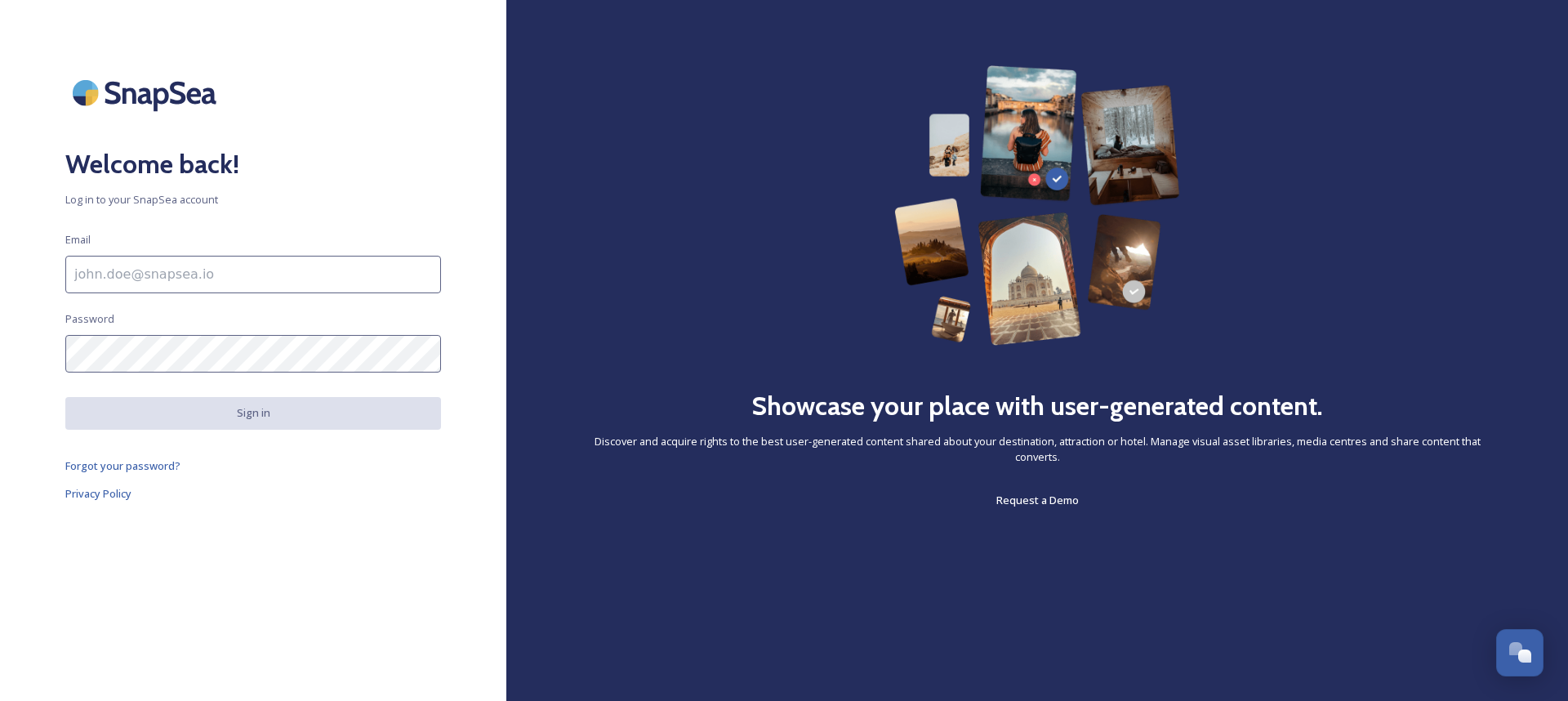
click at [220, 279] on input at bounding box center [253, 275] width 375 height 38
paste input "[EMAIL_ADDRESS][DOMAIN_NAME]"
type input "[EMAIL_ADDRESS][DOMAIN_NAME]"
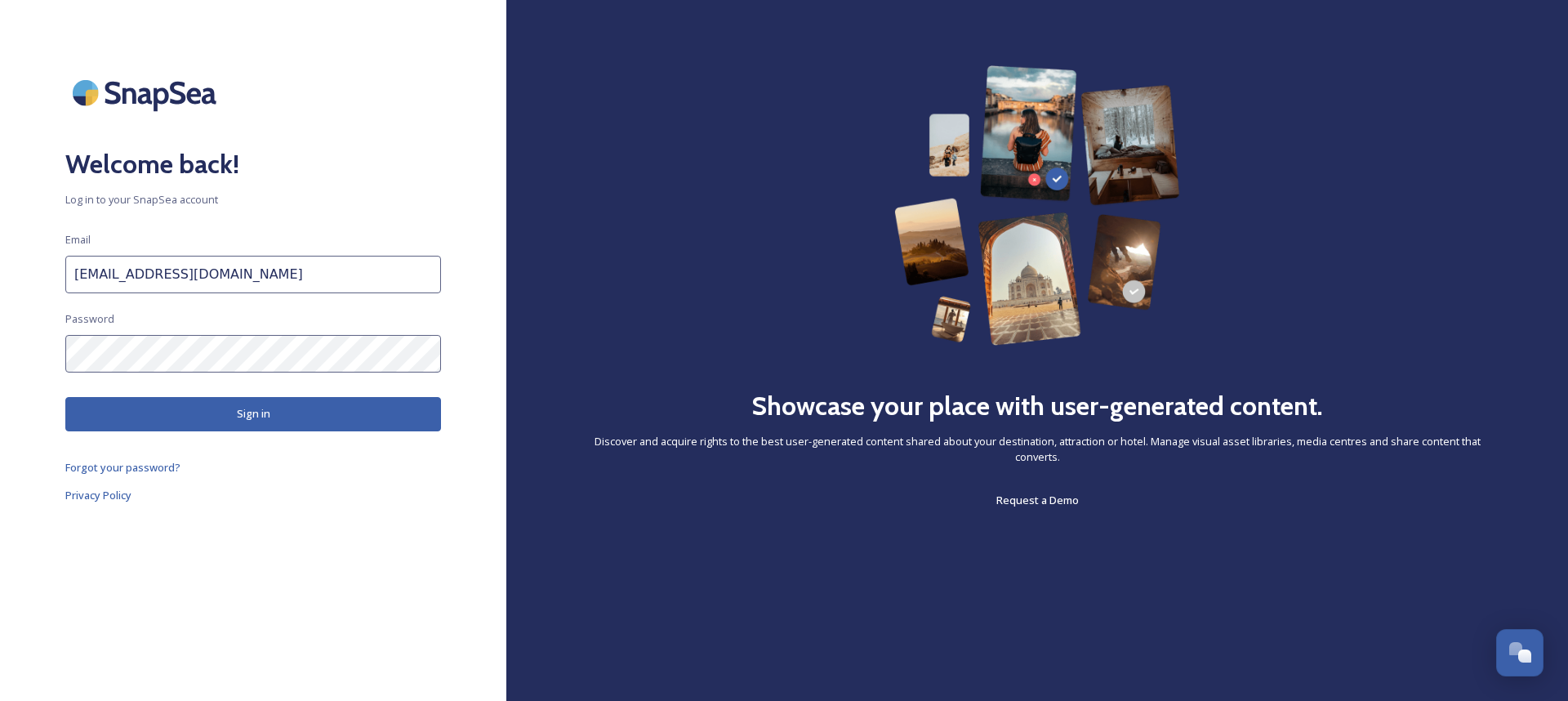
click at [409, 416] on button "Sign in" at bounding box center [253, 414] width 375 height 34
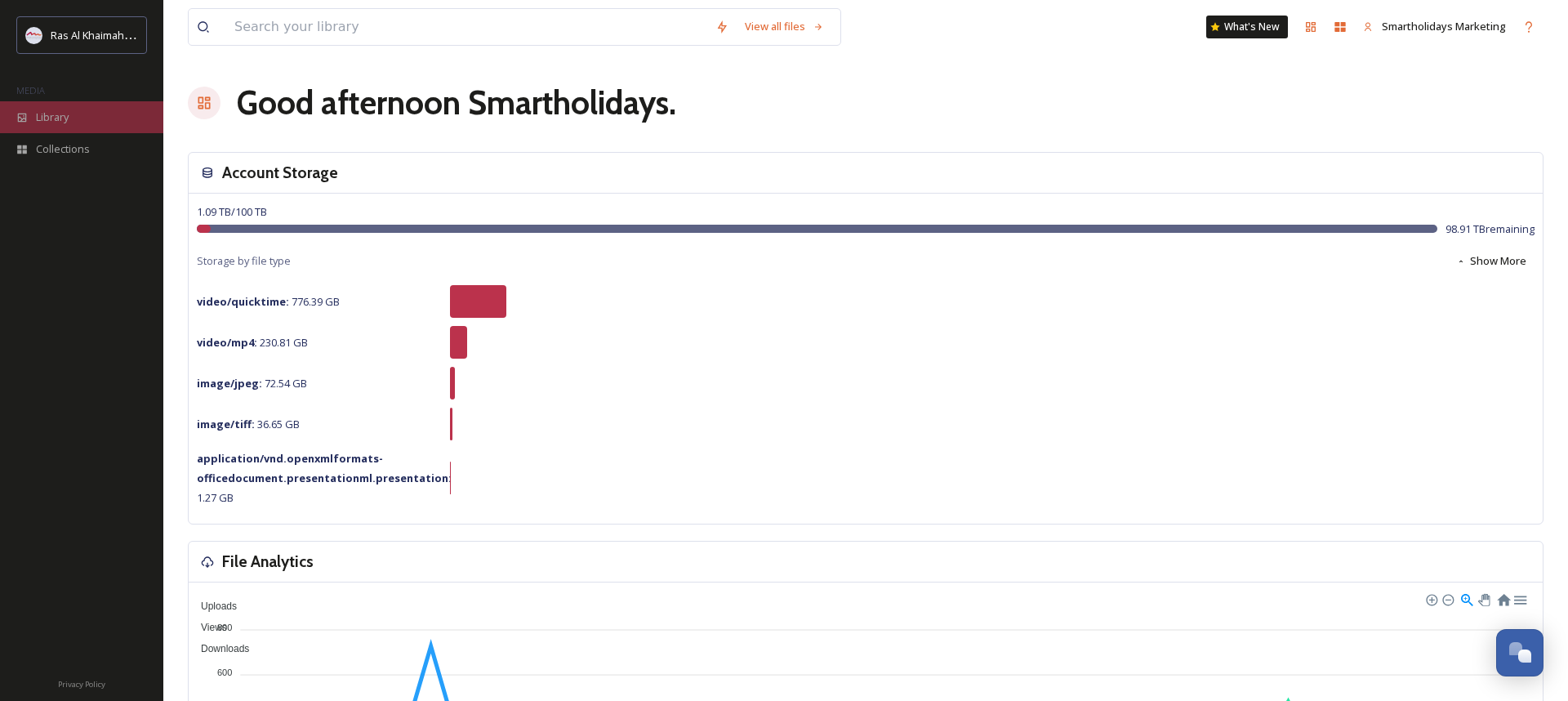
click at [85, 124] on div "Library" at bounding box center [82, 117] width 163 height 32
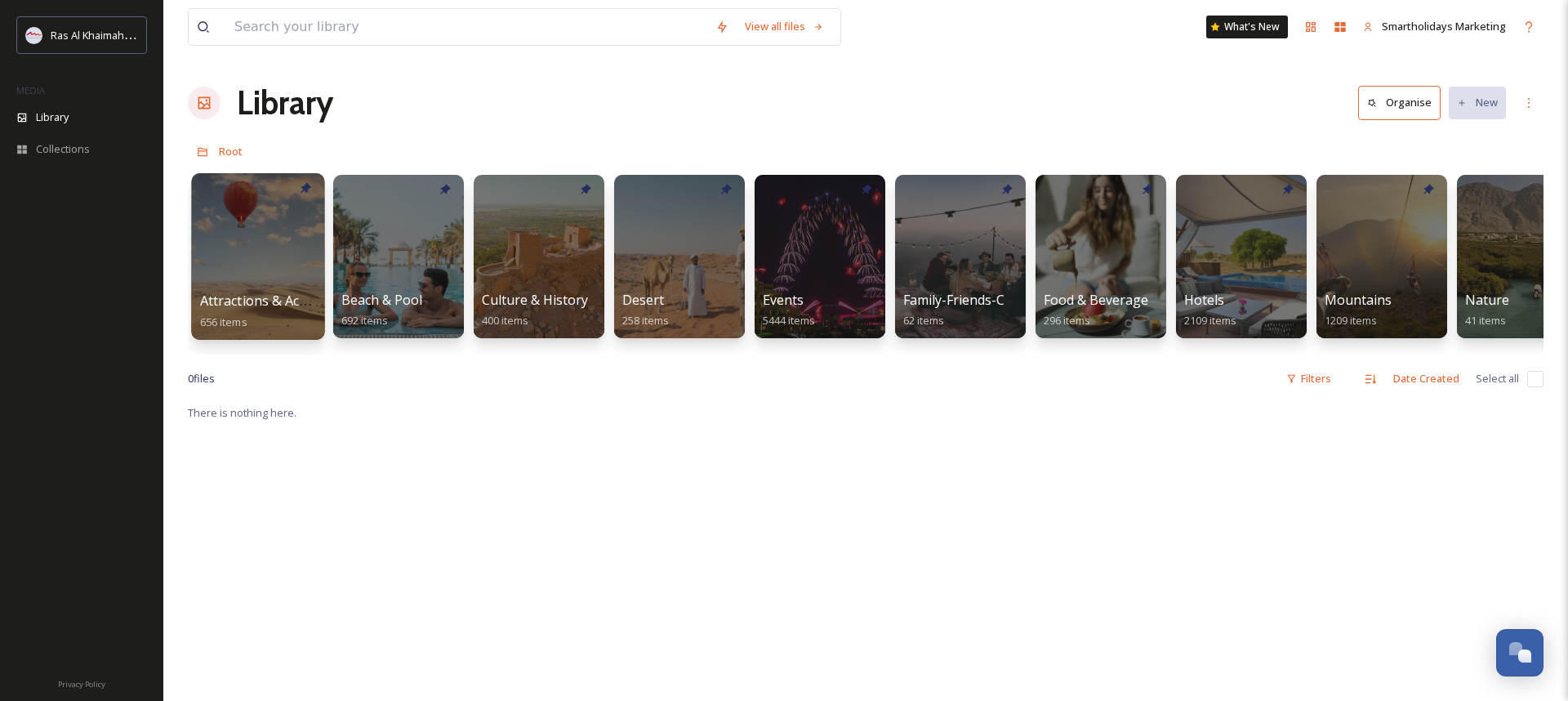
click at [283, 246] on div at bounding box center [257, 257] width 133 height 167
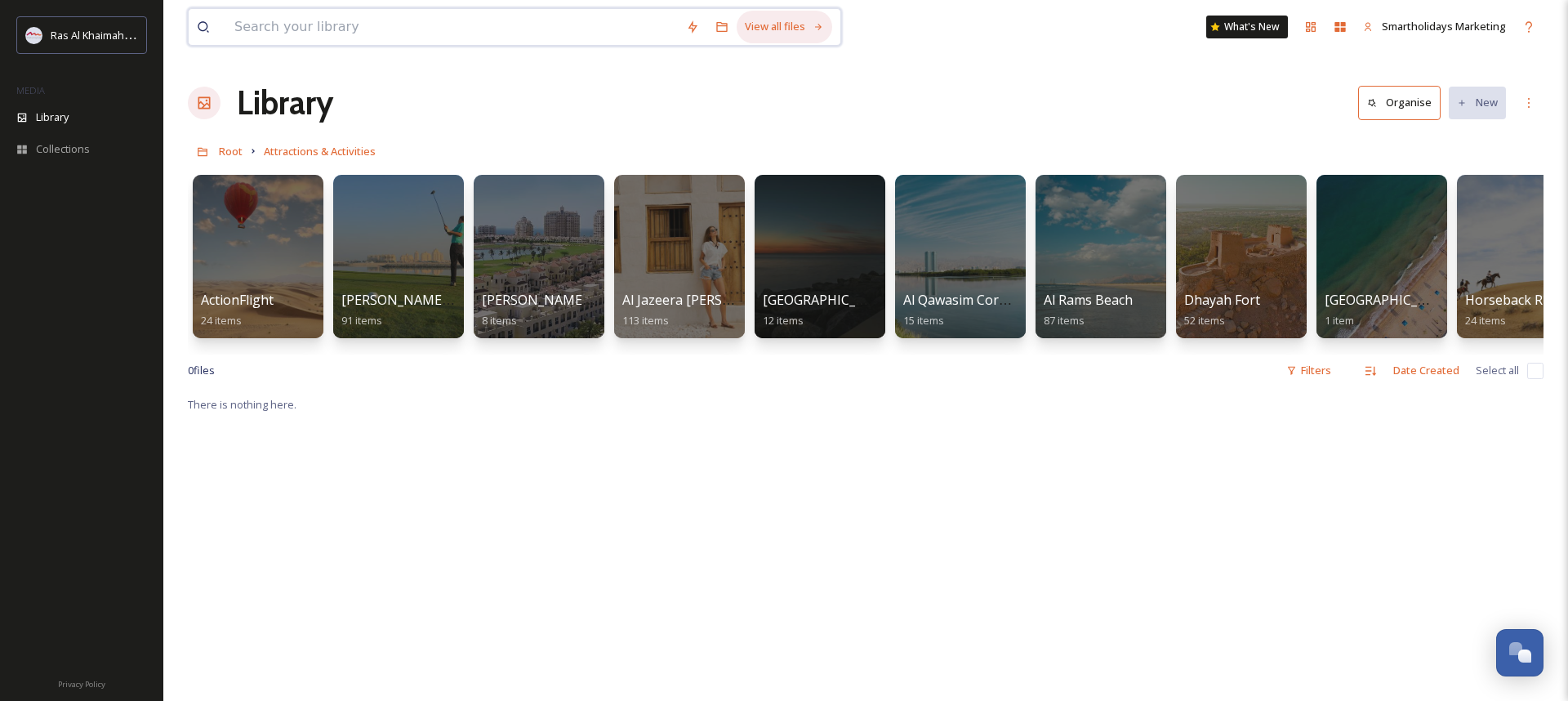
click at [782, 27] on div "View all files" at bounding box center [785, 26] width 96 height 32
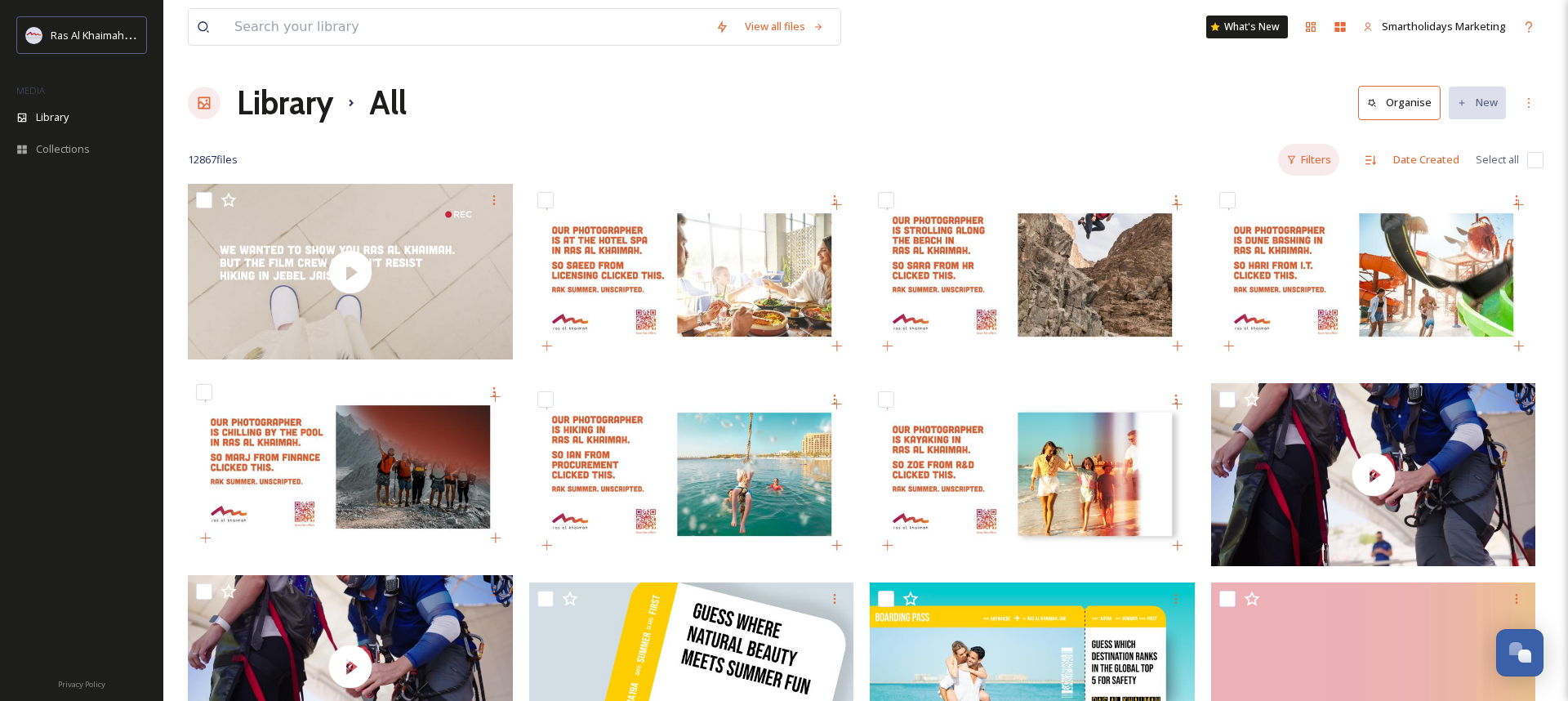
click at [1311, 165] on div "Filters" at bounding box center [1309, 159] width 61 height 32
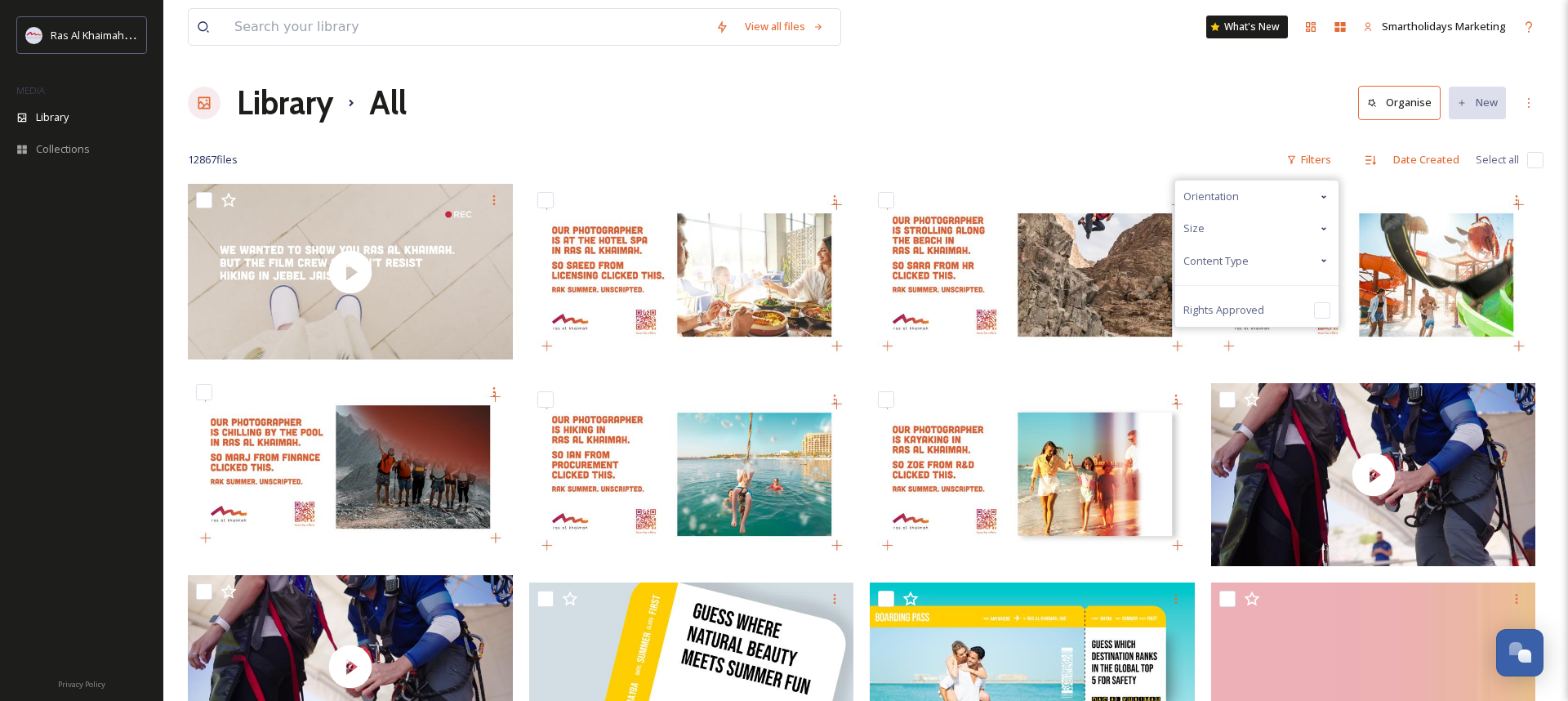
click at [1298, 234] on div "Size" at bounding box center [1257, 228] width 163 height 32
click at [1297, 196] on div "Orientation" at bounding box center [1257, 197] width 163 height 32
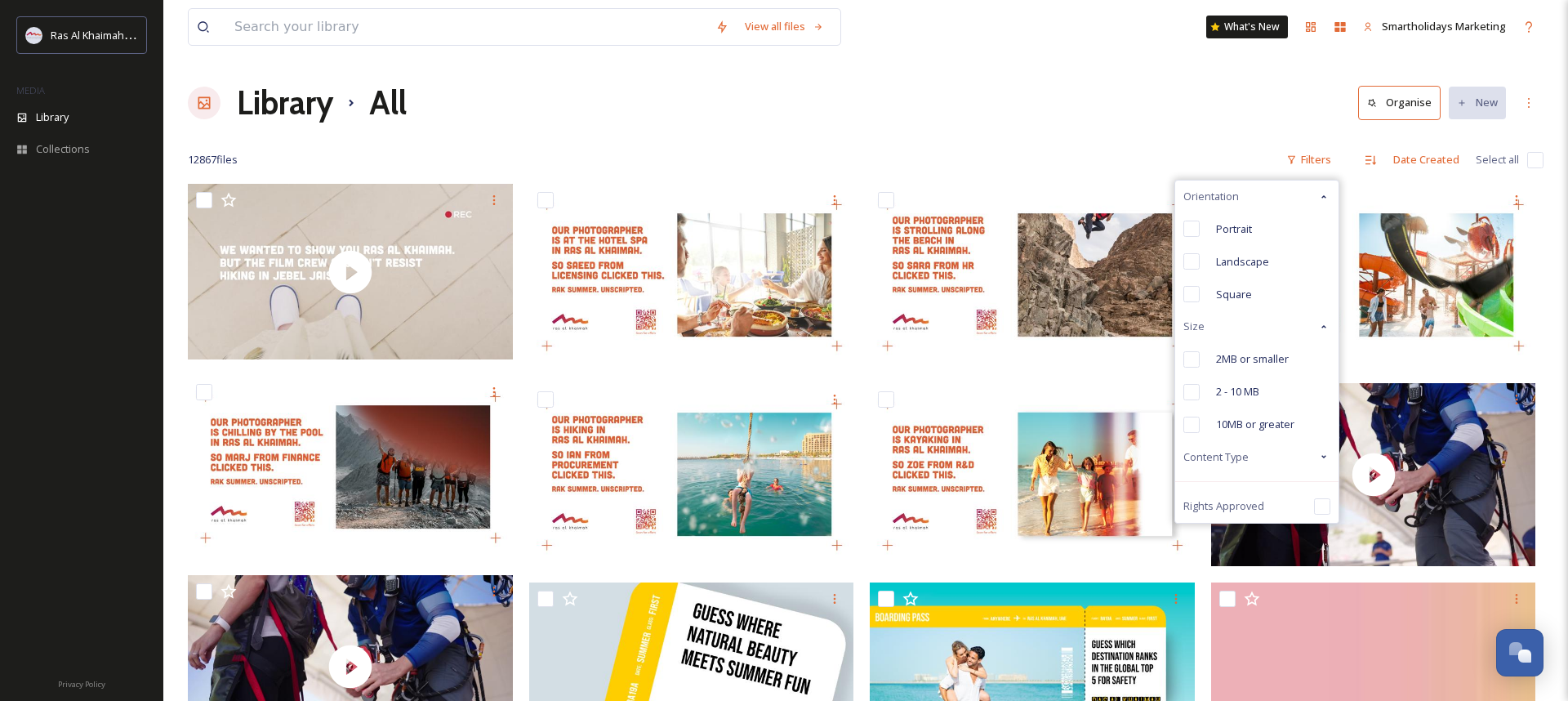
click at [1297, 196] on div "Orientation" at bounding box center [1257, 197] width 163 height 32
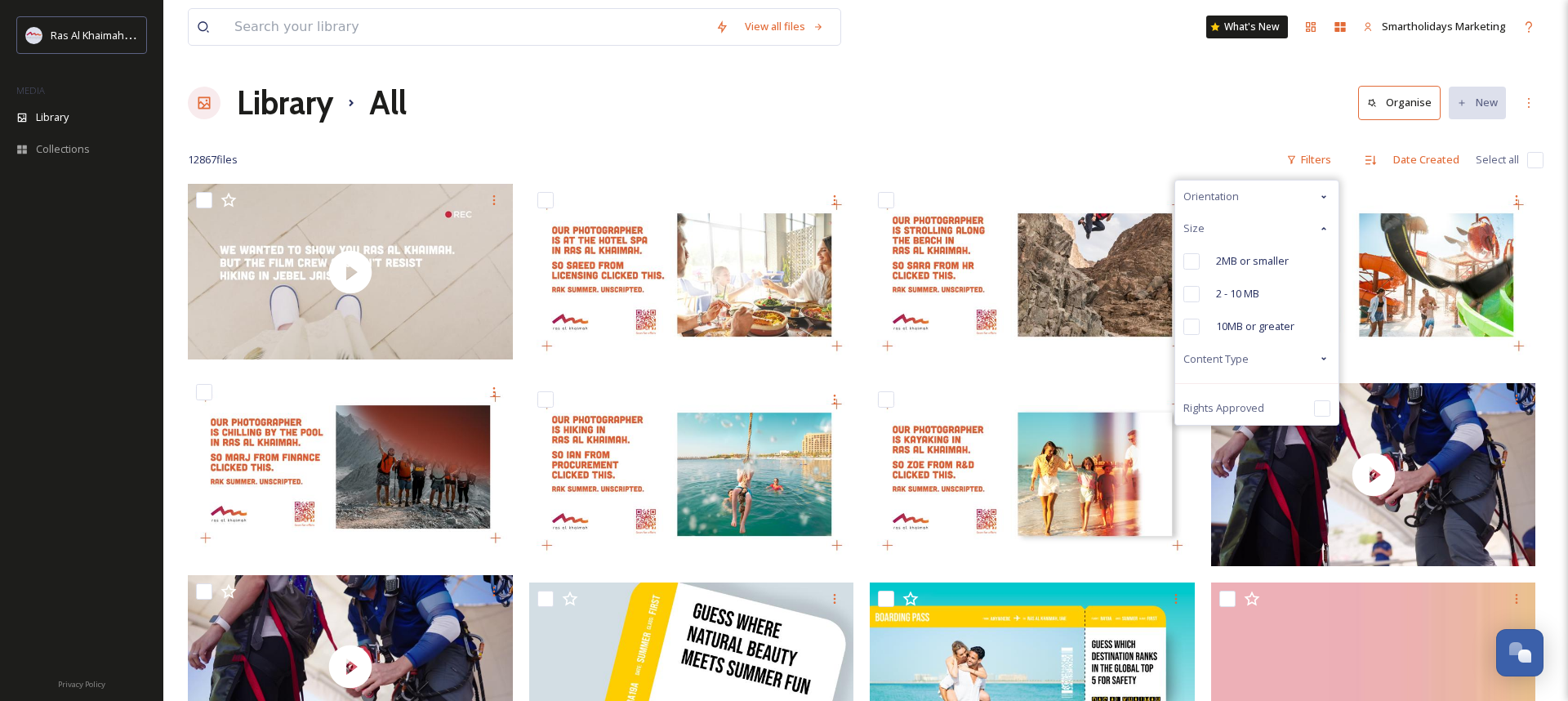
click at [1299, 360] on div "Content Type" at bounding box center [1257, 359] width 163 height 32
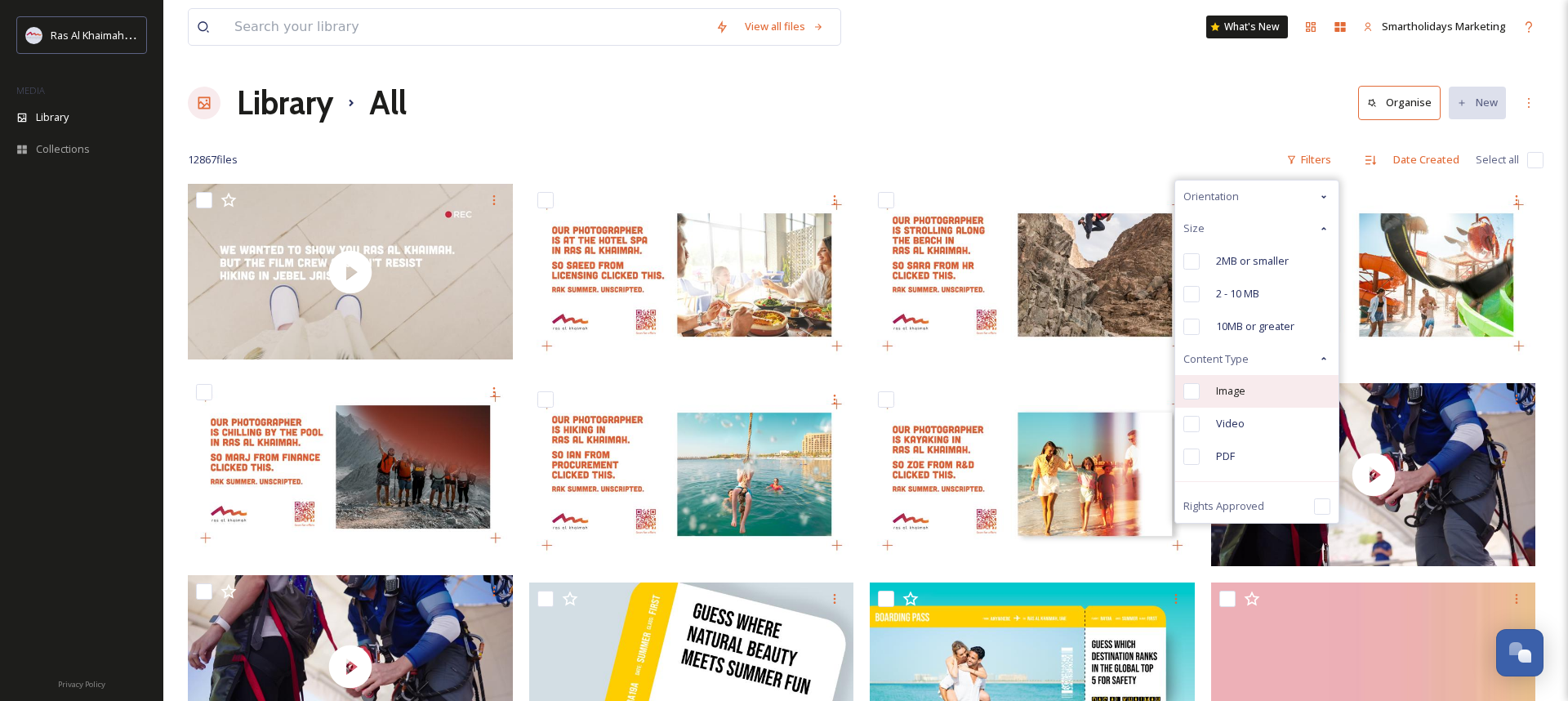
click at [1214, 392] on div "Image" at bounding box center [1257, 391] width 163 height 33
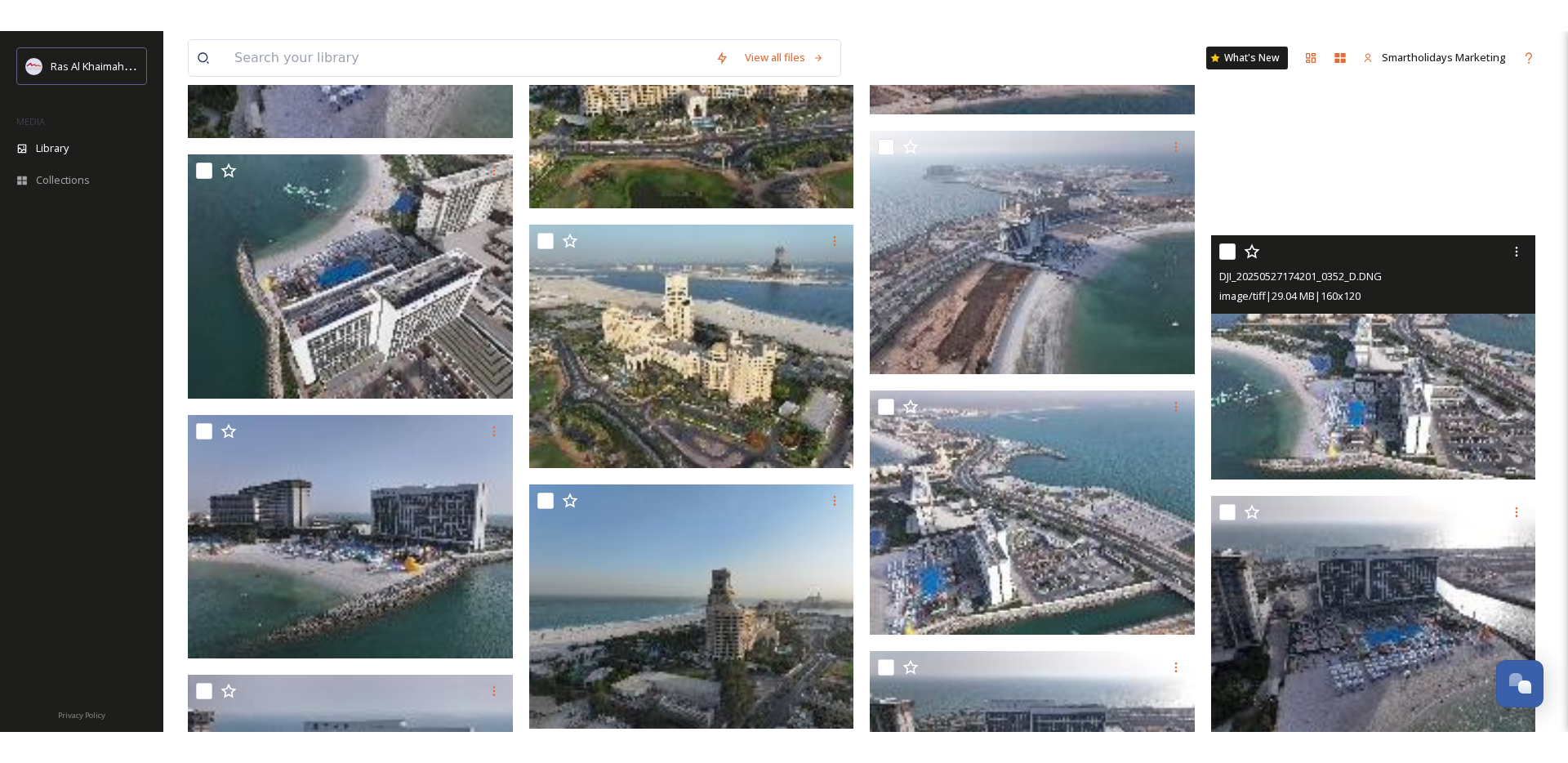
scroll to position [21047, 0]
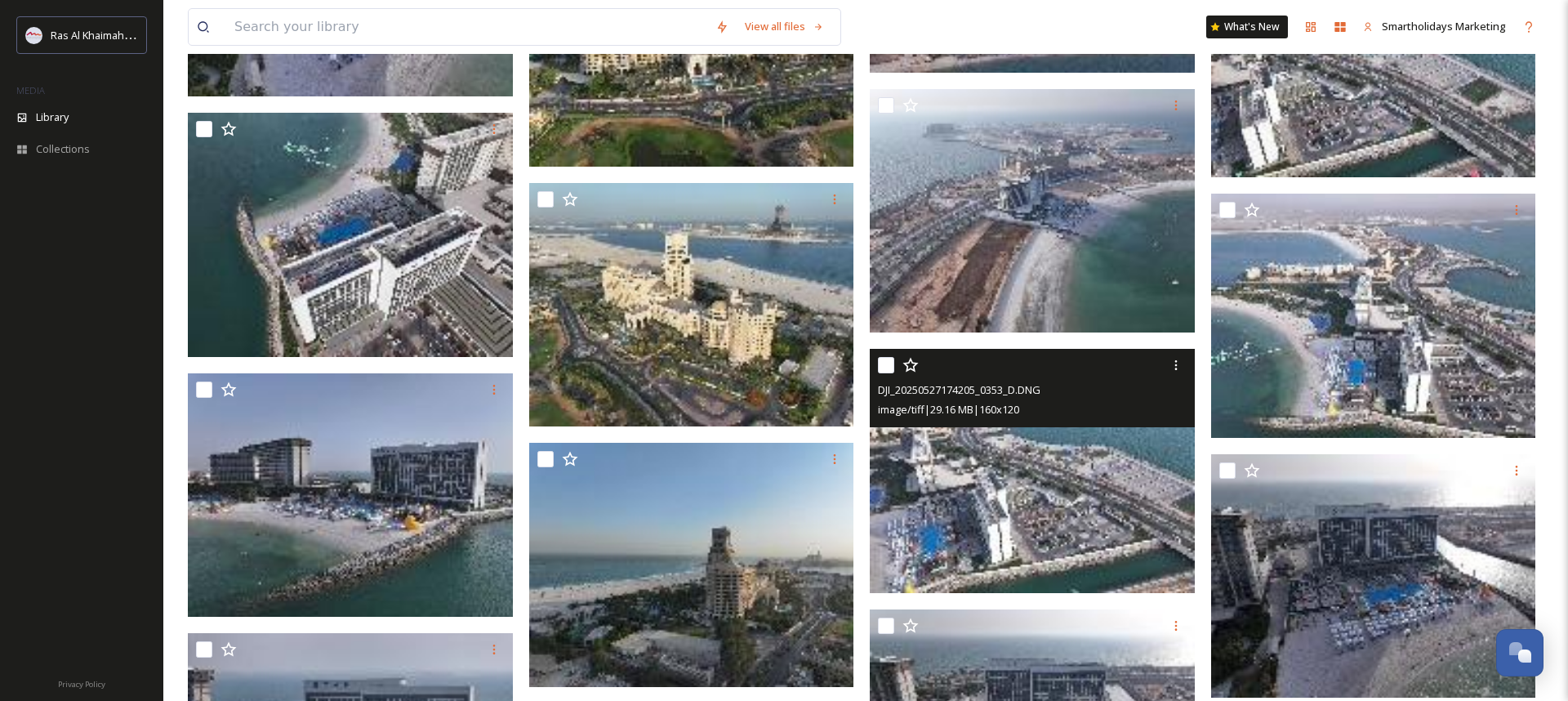
click at [977, 438] on img at bounding box center [1032, 471] width 325 height 244
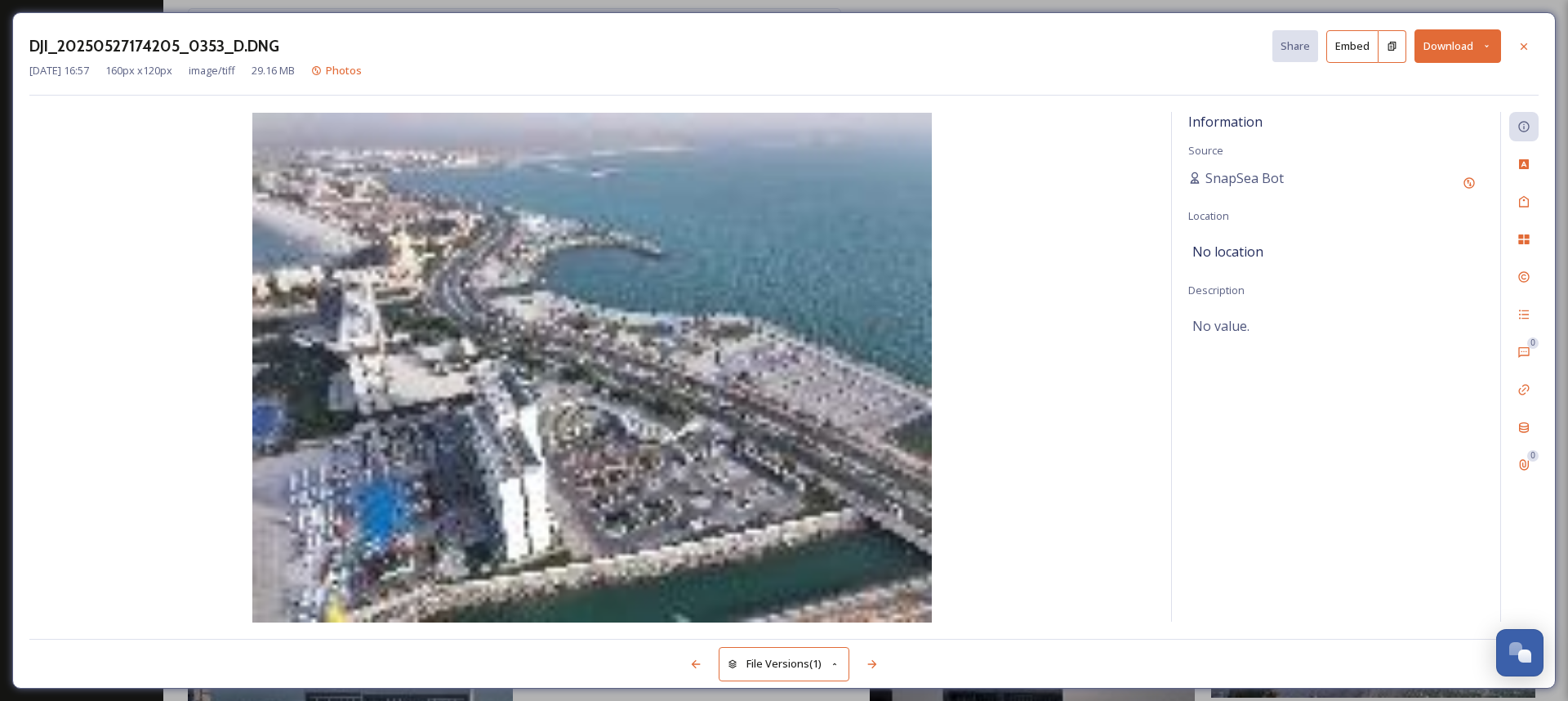
click at [1484, 47] on icon at bounding box center [1486, 45] width 11 height 11
click at [1108, 697] on div "DJI_20250527174205_0353_D.DNG Share Embed Download Download Original (160 x 120…" at bounding box center [784, 350] width 1568 height 701
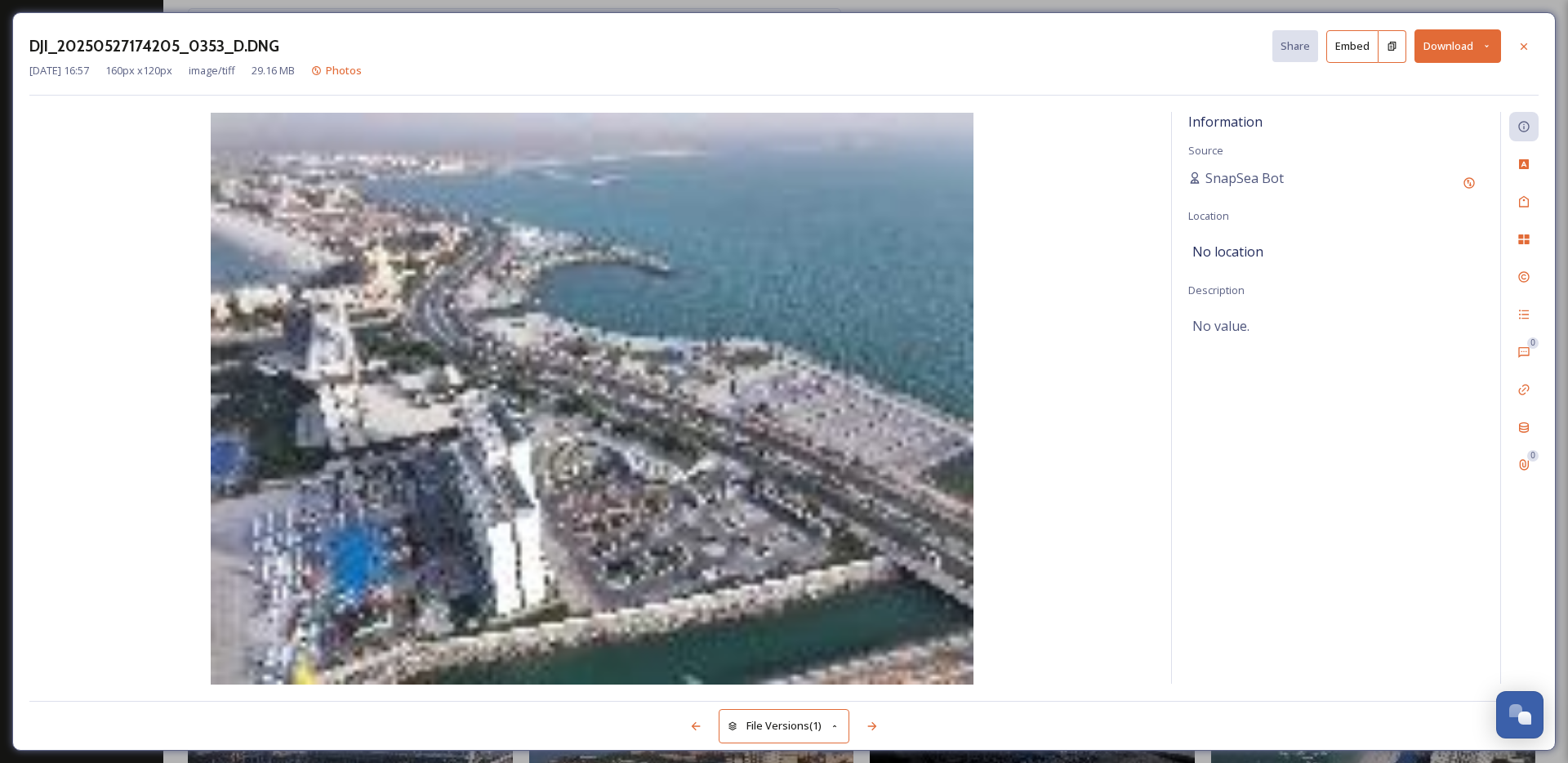
click at [604, 8] on div "DJI_20250527174205_0353_D.DNG Share Embed Download [DATE] 16:57 160 px x 120 px…" at bounding box center [784, 382] width 1568 height 763
click at [602, 7] on div "DJI_20250527174205_0353_D.DNG Share Embed Download [DATE] 16:57 160 px x 120 px…" at bounding box center [784, 382] width 1568 height 763
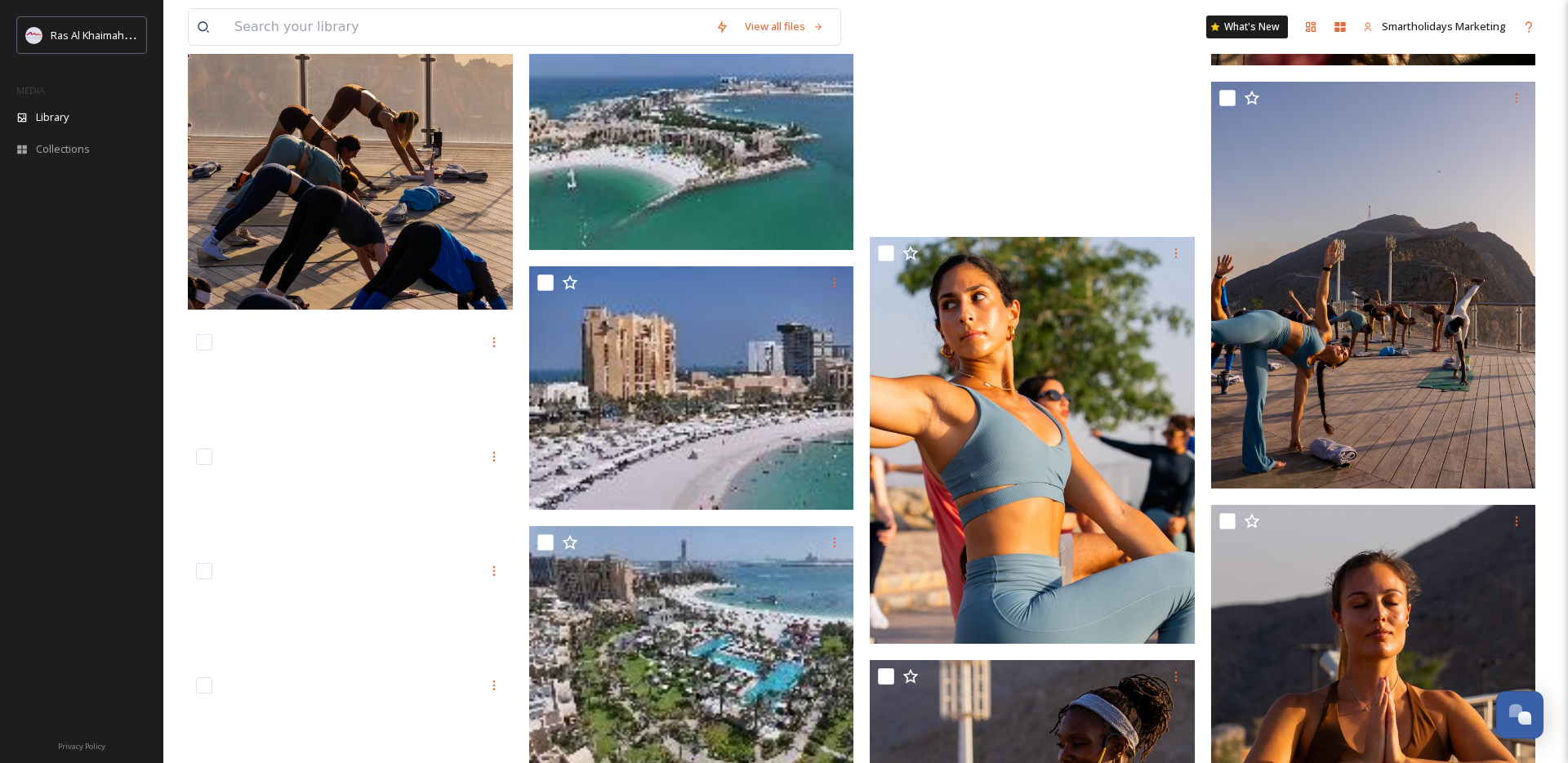
scroll to position [31371, 0]
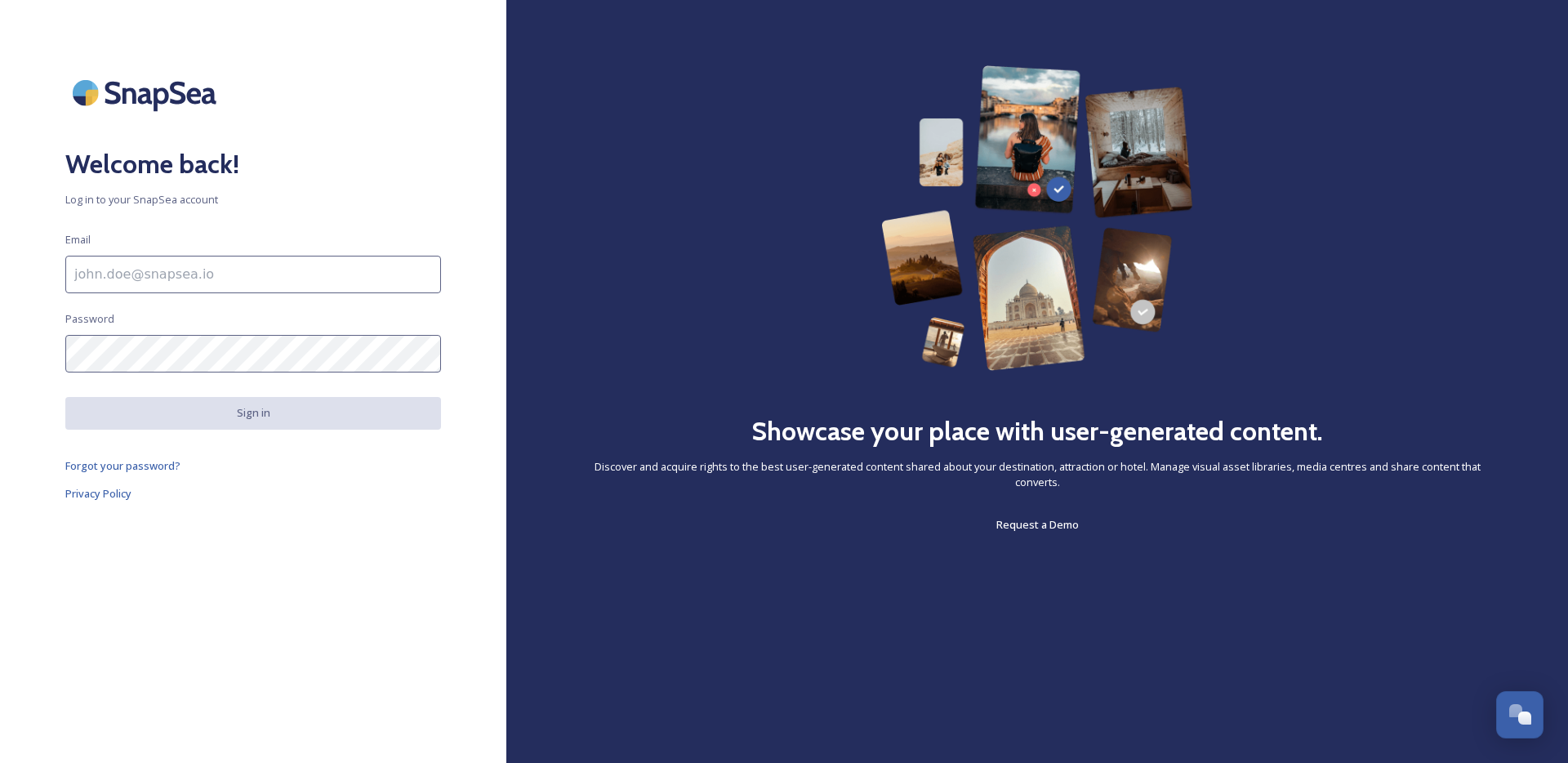
click at [295, 283] on input at bounding box center [253, 275] width 375 height 38
type input "[EMAIL_ADDRESS][DOMAIN_NAME]"
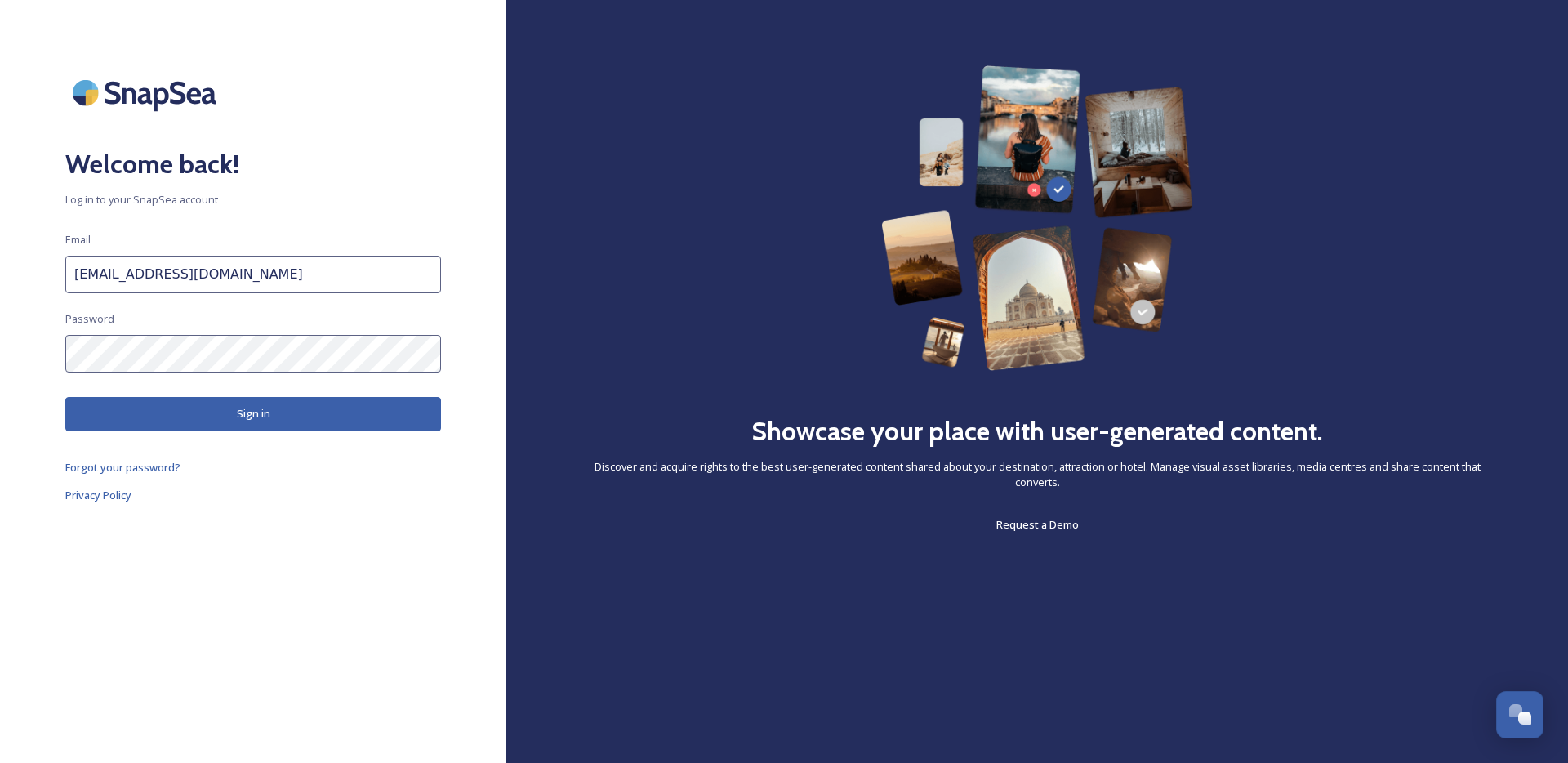
click at [391, 404] on button "Sign in" at bounding box center [253, 414] width 375 height 34
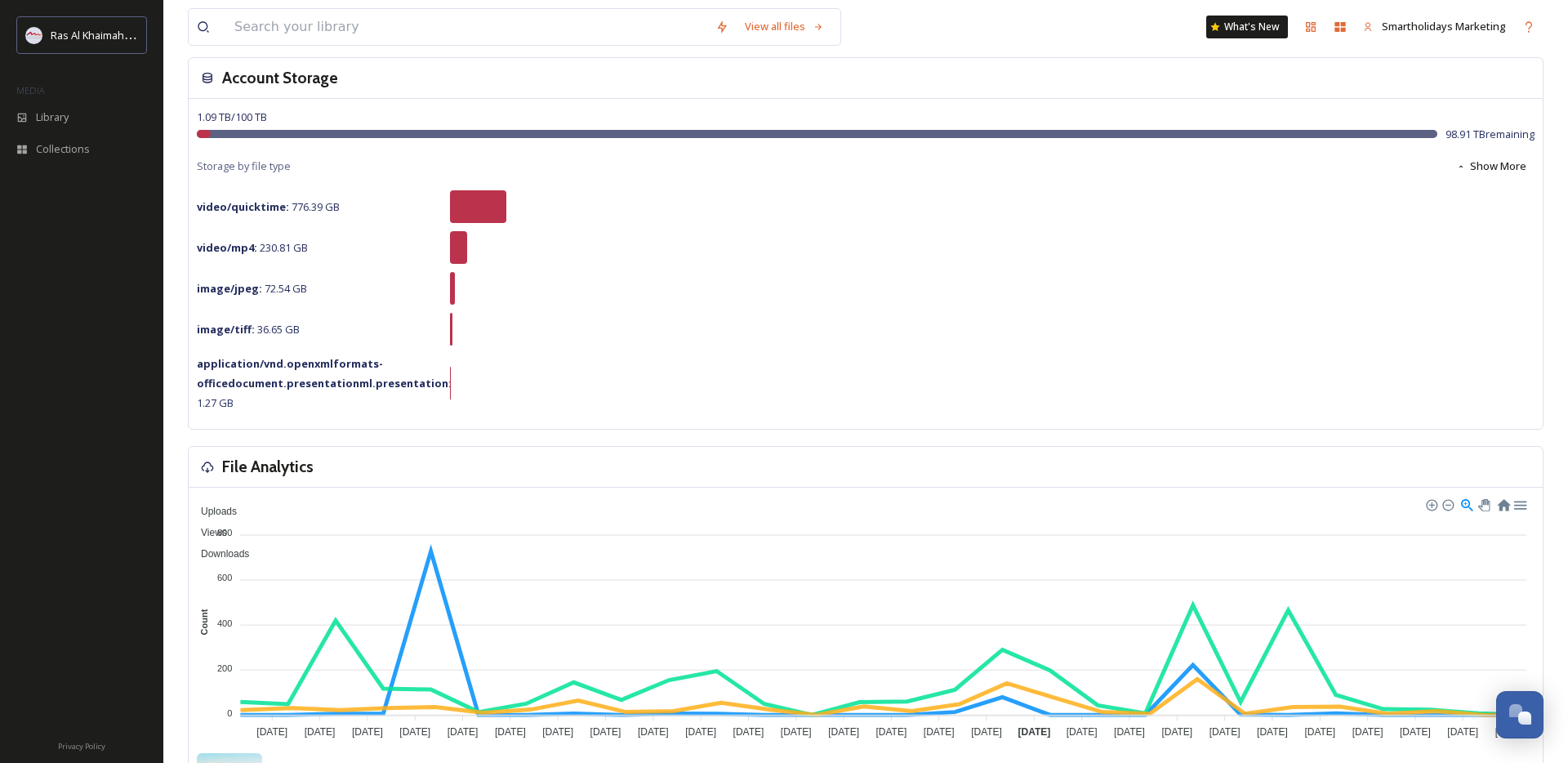
scroll to position [111, 0]
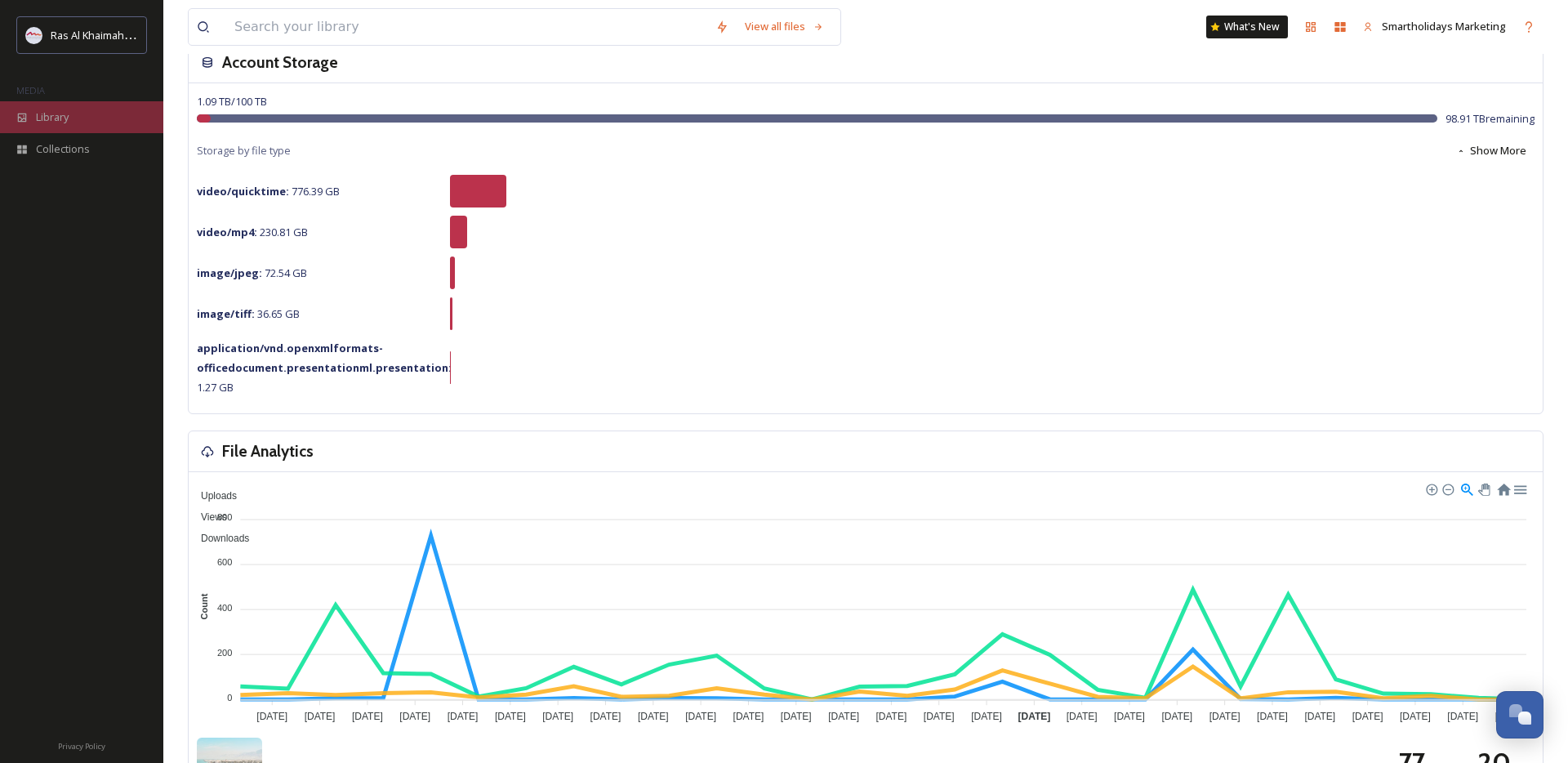
click at [74, 120] on div "Library" at bounding box center [82, 117] width 163 height 32
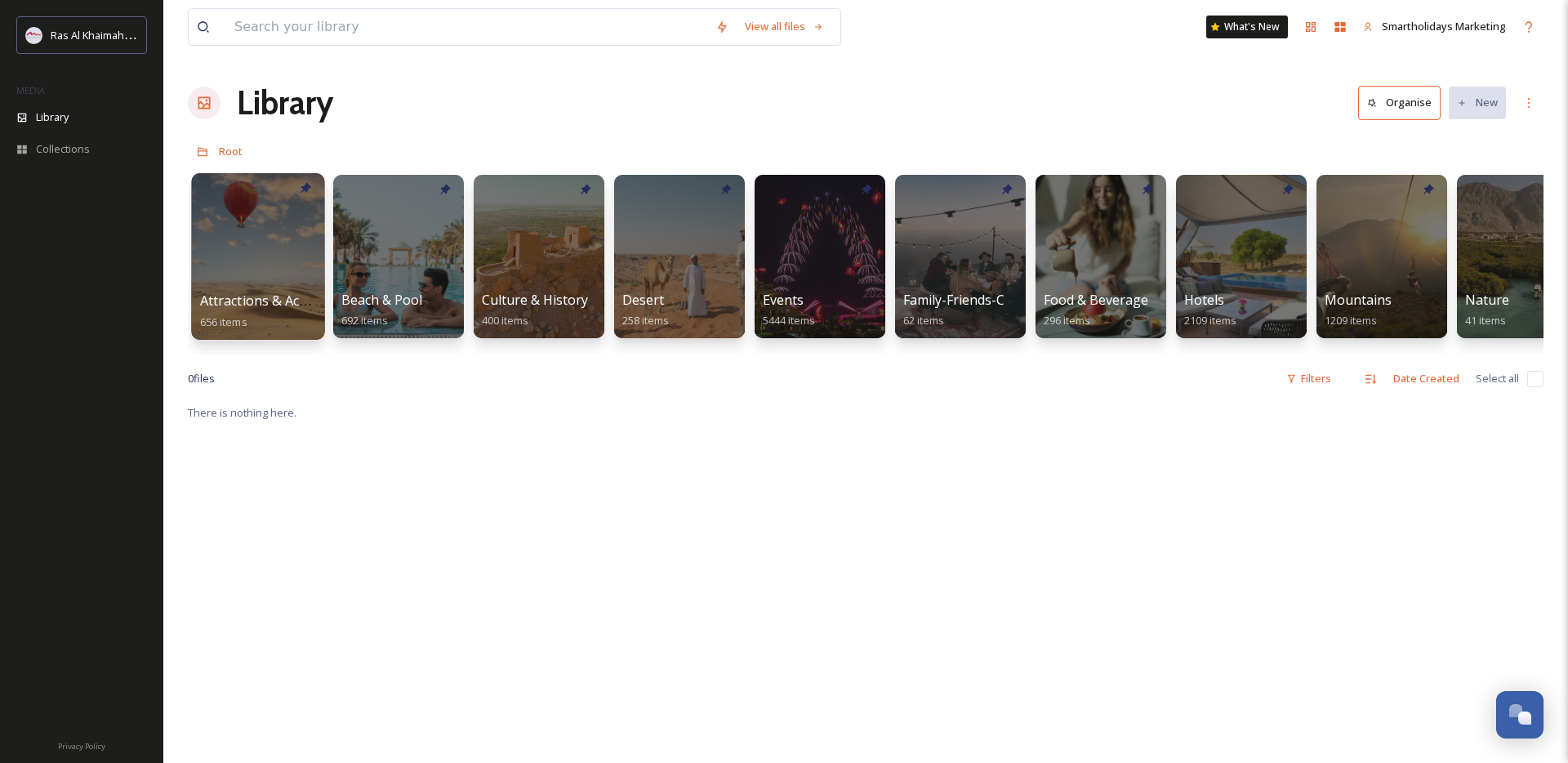
click at [277, 272] on div at bounding box center [257, 257] width 133 height 167
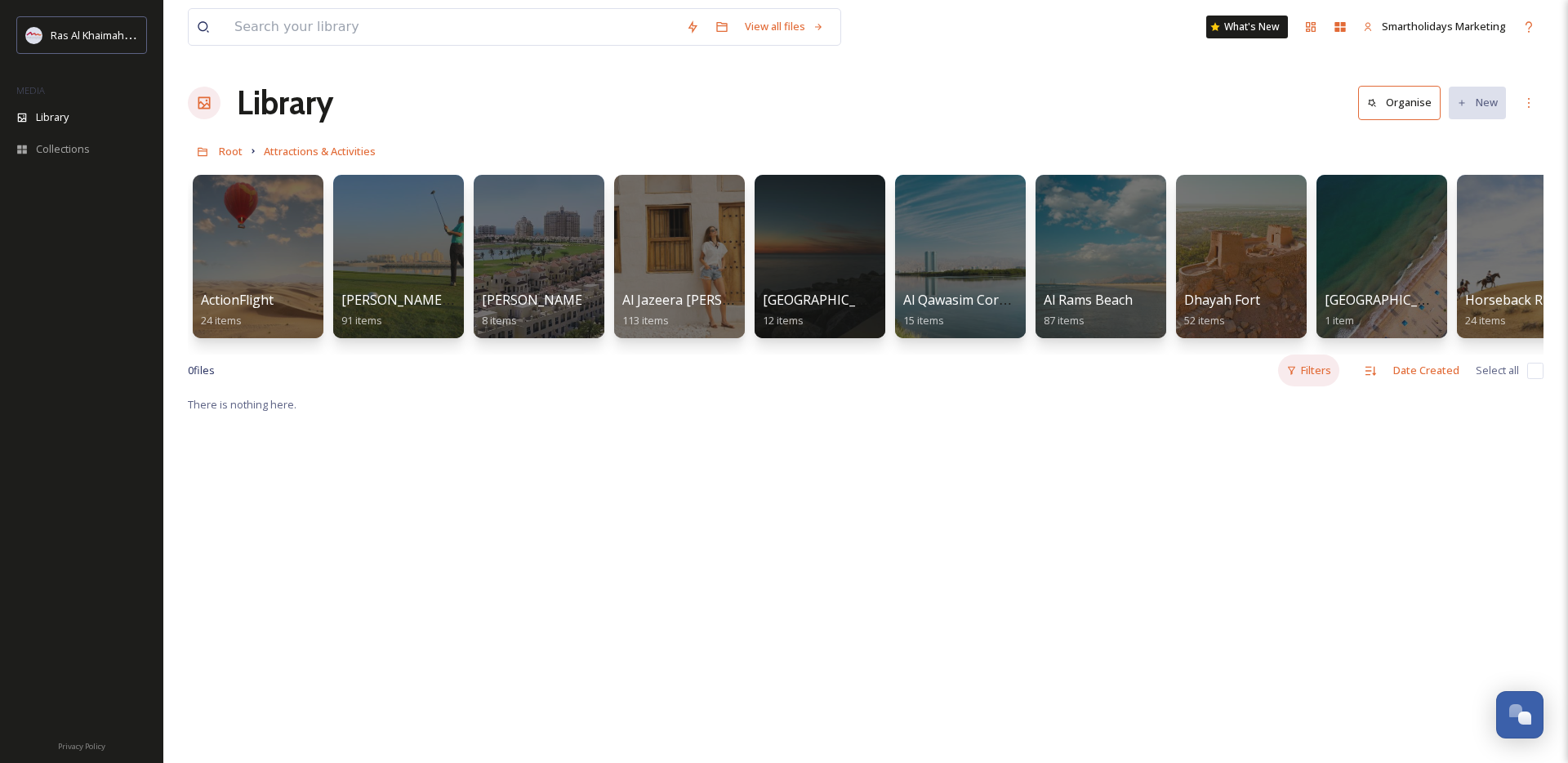
click at [1320, 367] on div "Filters" at bounding box center [1309, 370] width 61 height 32
click at [1325, 474] on icon at bounding box center [1324, 472] width 13 height 13
click at [1258, 504] on div "Image" at bounding box center [1257, 505] width 163 height 33
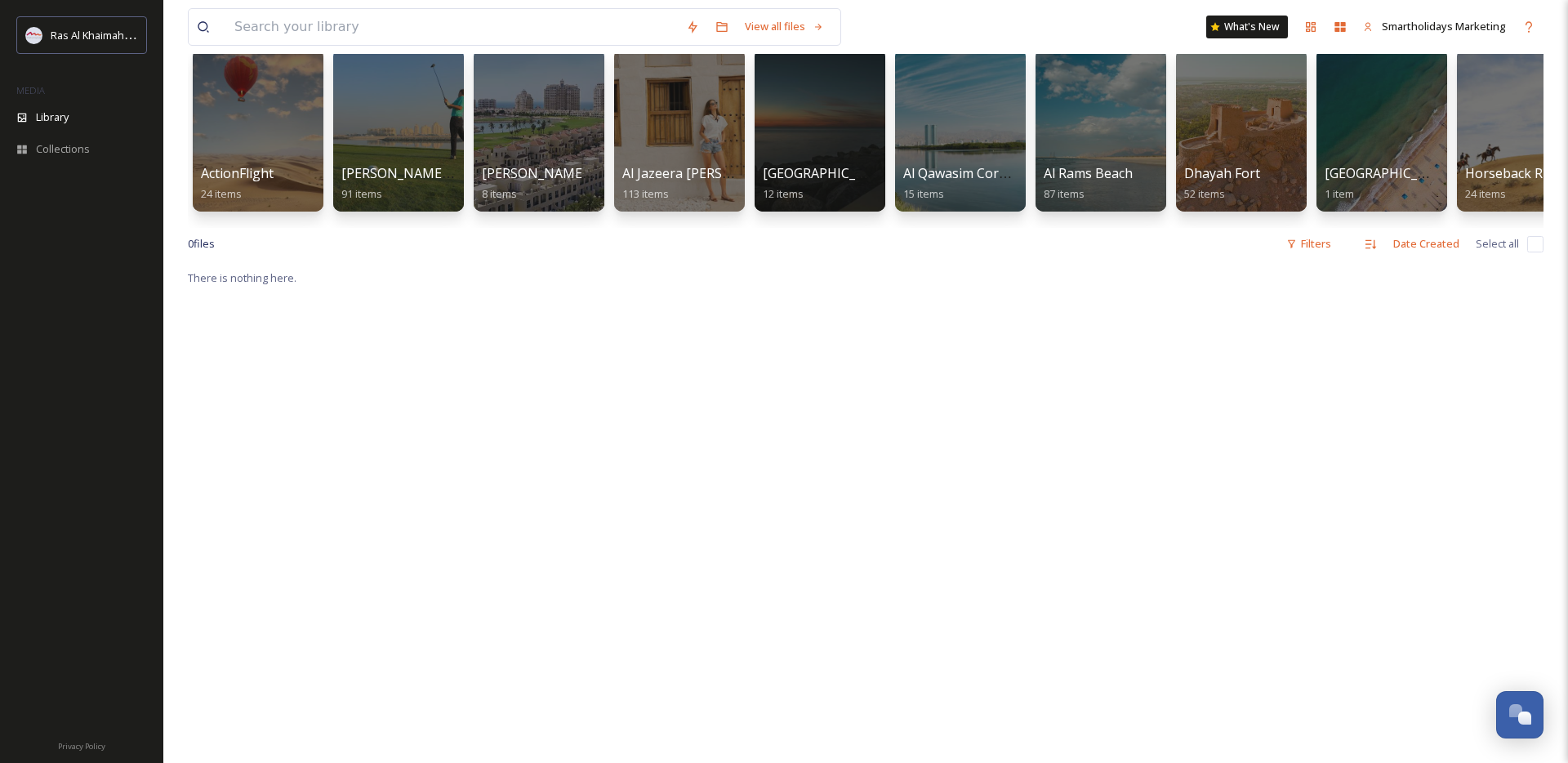
scroll to position [125, 0]
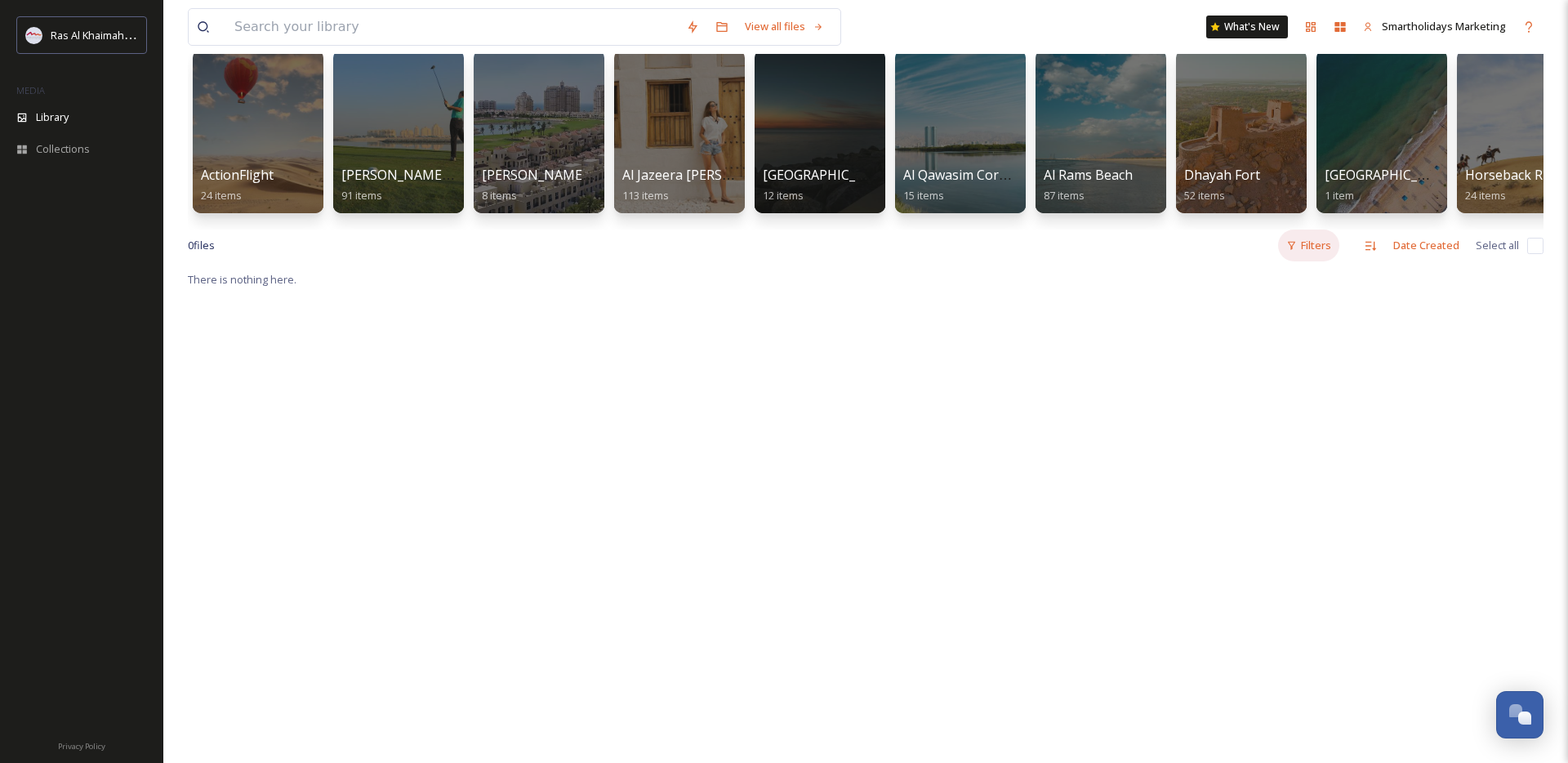
click at [1292, 247] on icon at bounding box center [1291, 246] width 7 height 8
click at [1269, 289] on div "Orientation" at bounding box center [1257, 282] width 163 height 32
drag, startPoint x: 1248, startPoint y: 320, endPoint x: 1239, endPoint y: 334, distance: 16.6
click at [1247, 320] on span "Portrait" at bounding box center [1234, 315] width 36 height 16
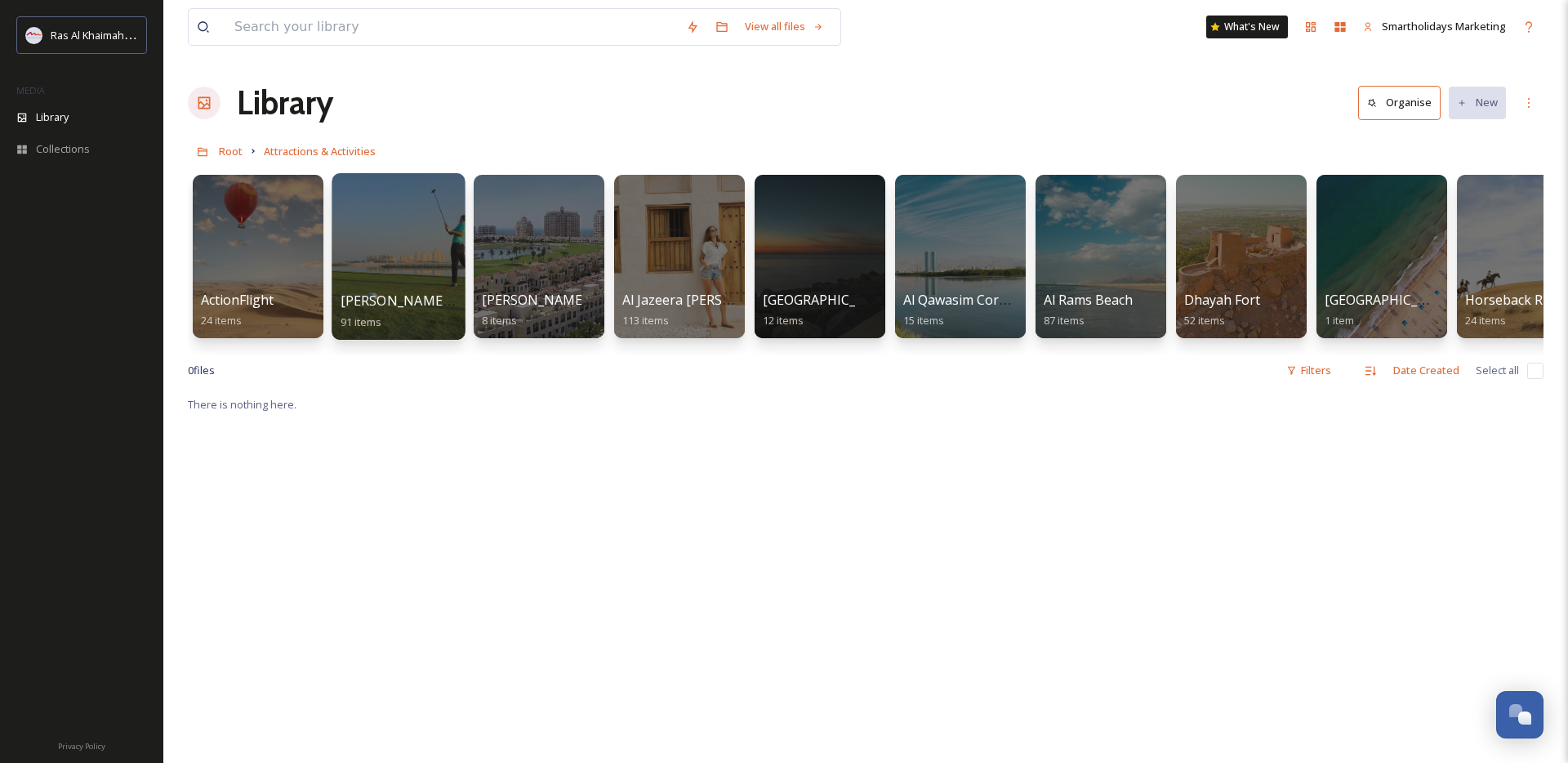
click at [429, 308] on span "[PERSON_NAME] Golf Club" at bounding box center [424, 301] width 168 height 18
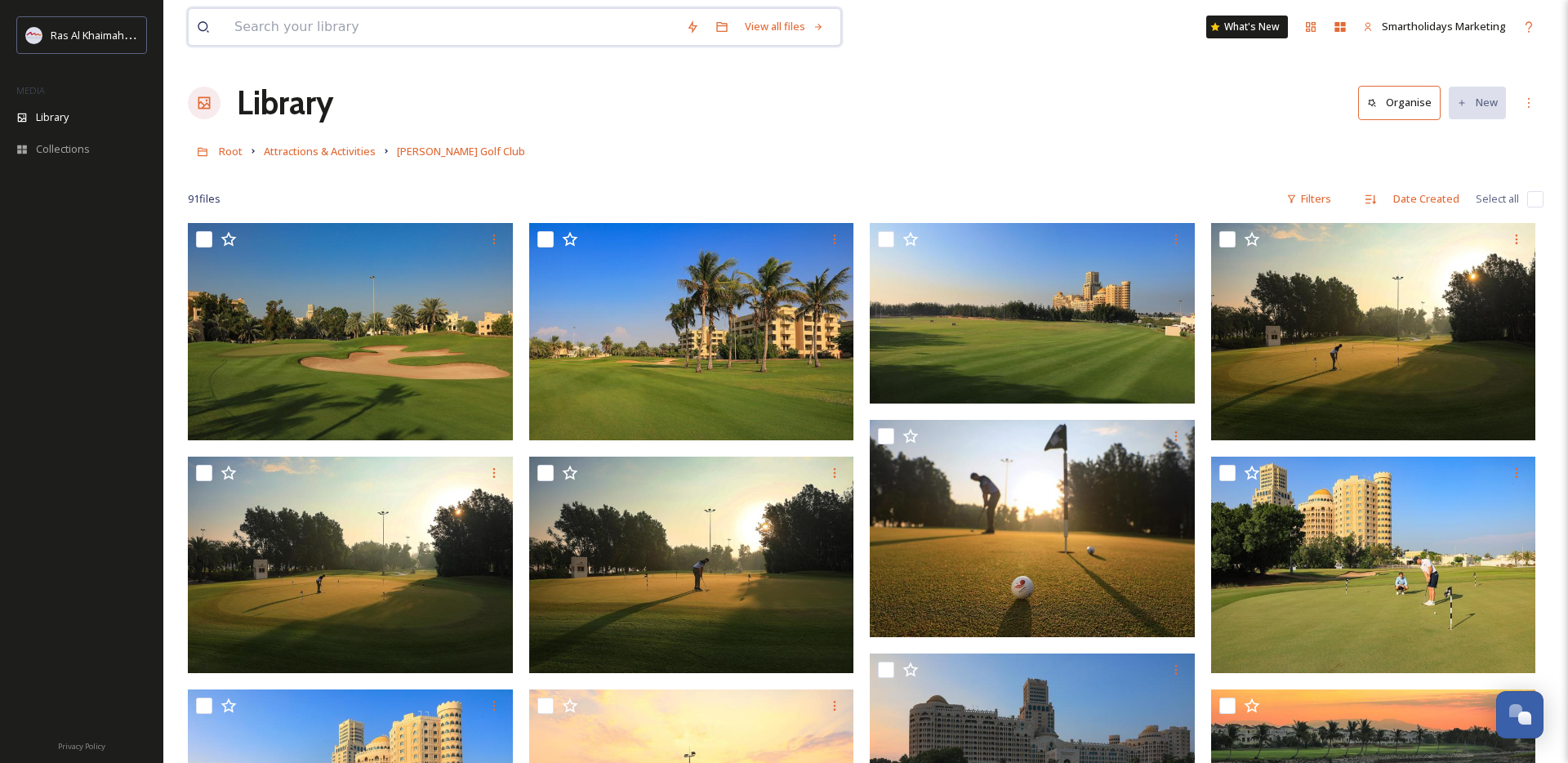
click at [564, 38] on input at bounding box center [451, 27] width 451 height 36
type input "ظ"
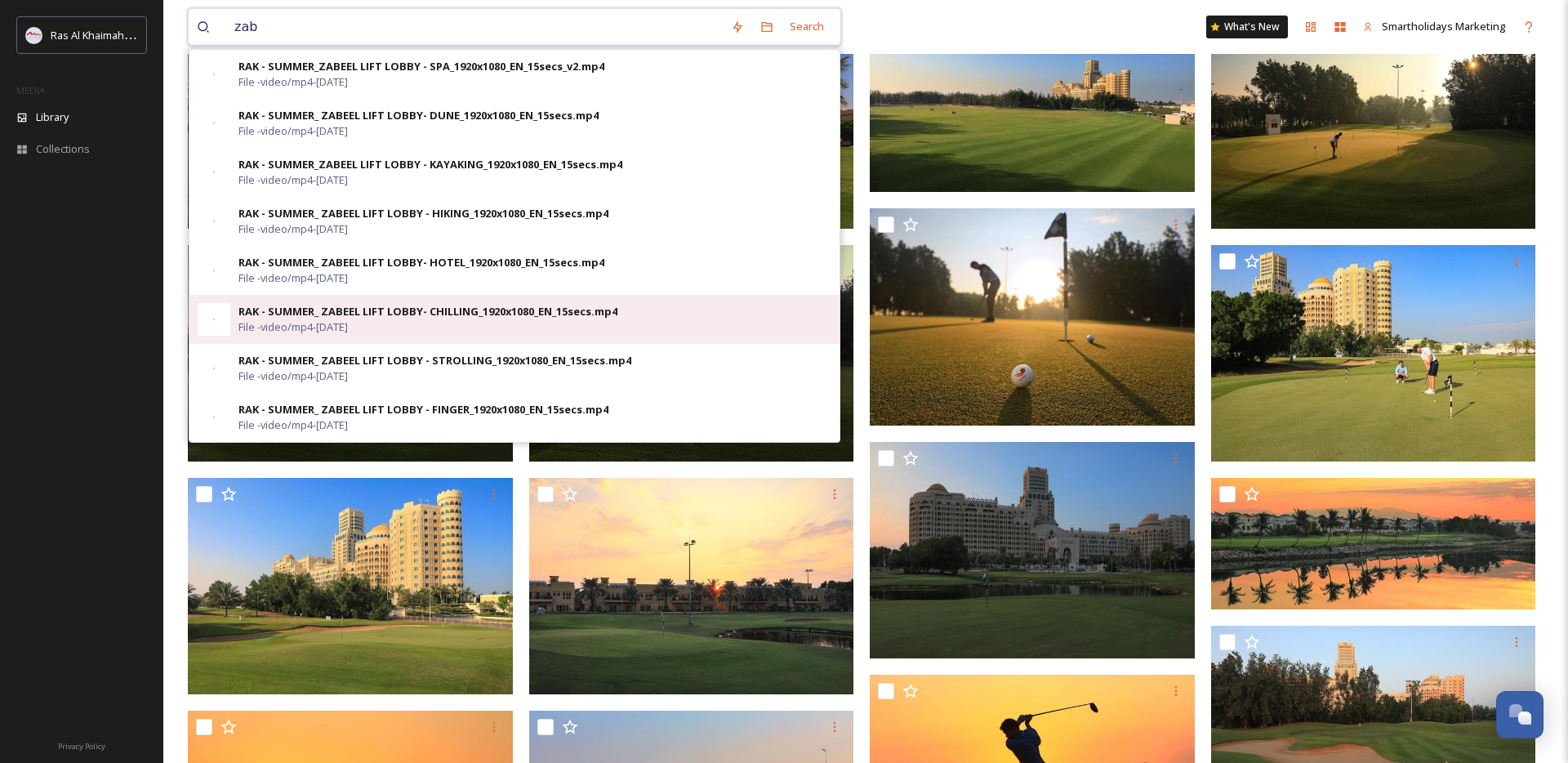
scroll to position [219, 0]
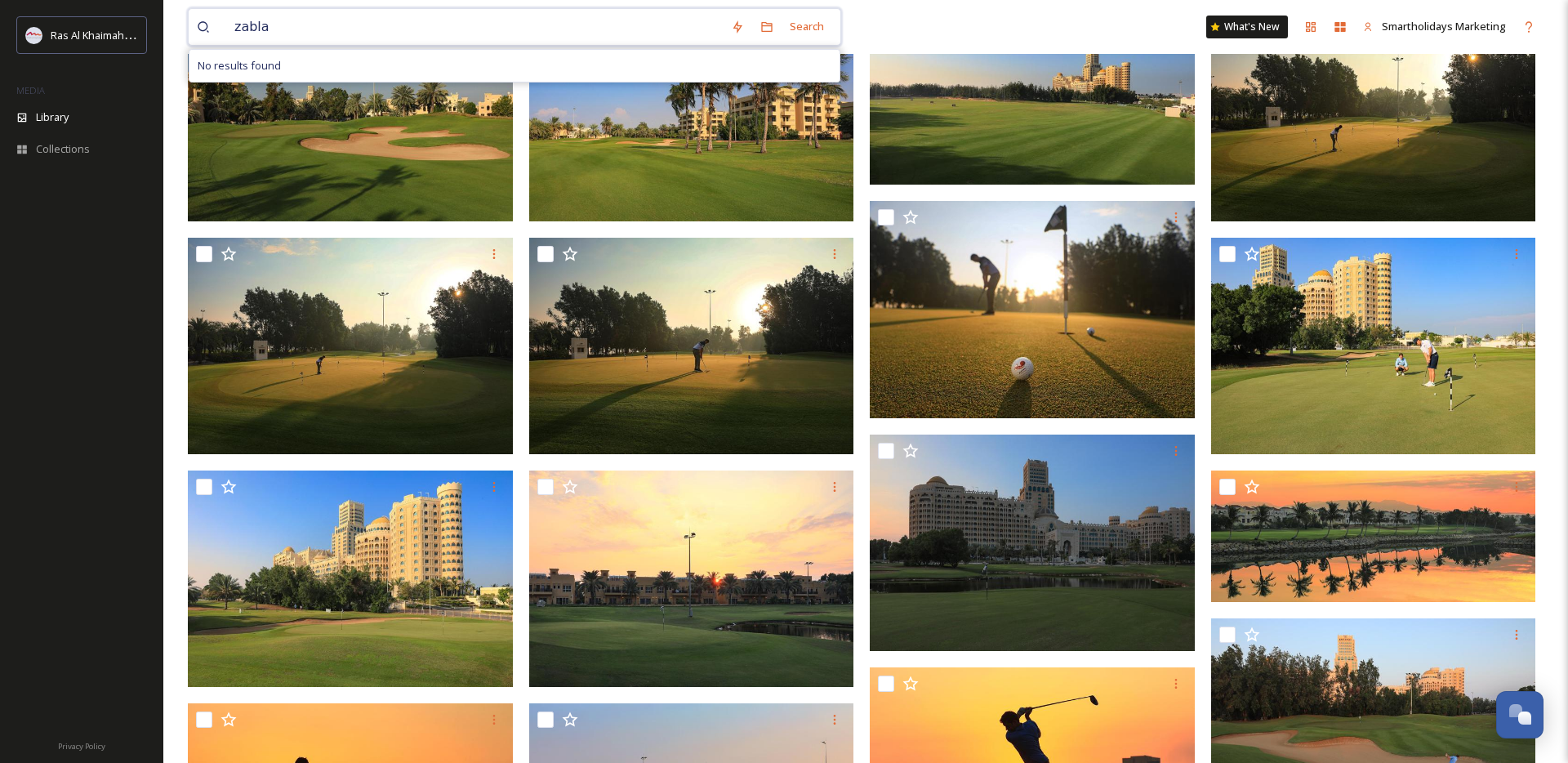
type input "zabla"
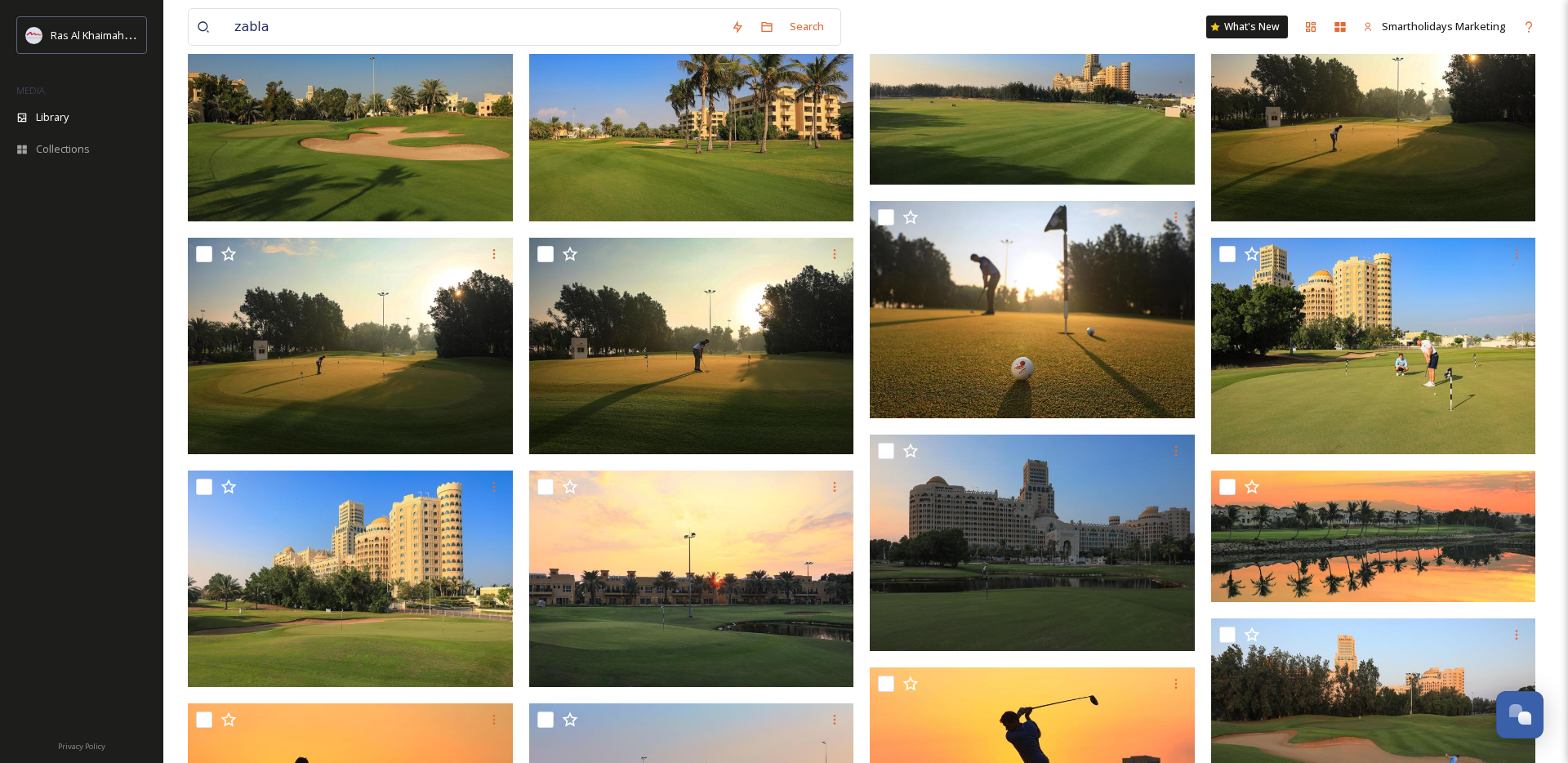
click at [124, 438] on div at bounding box center [82, 458] width 163 height 538
drag, startPoint x: 86, startPoint y: 415, endPoint x: 168, endPoint y: 410, distance: 82.2
click at [86, 415] on div at bounding box center [82, 458] width 163 height 538
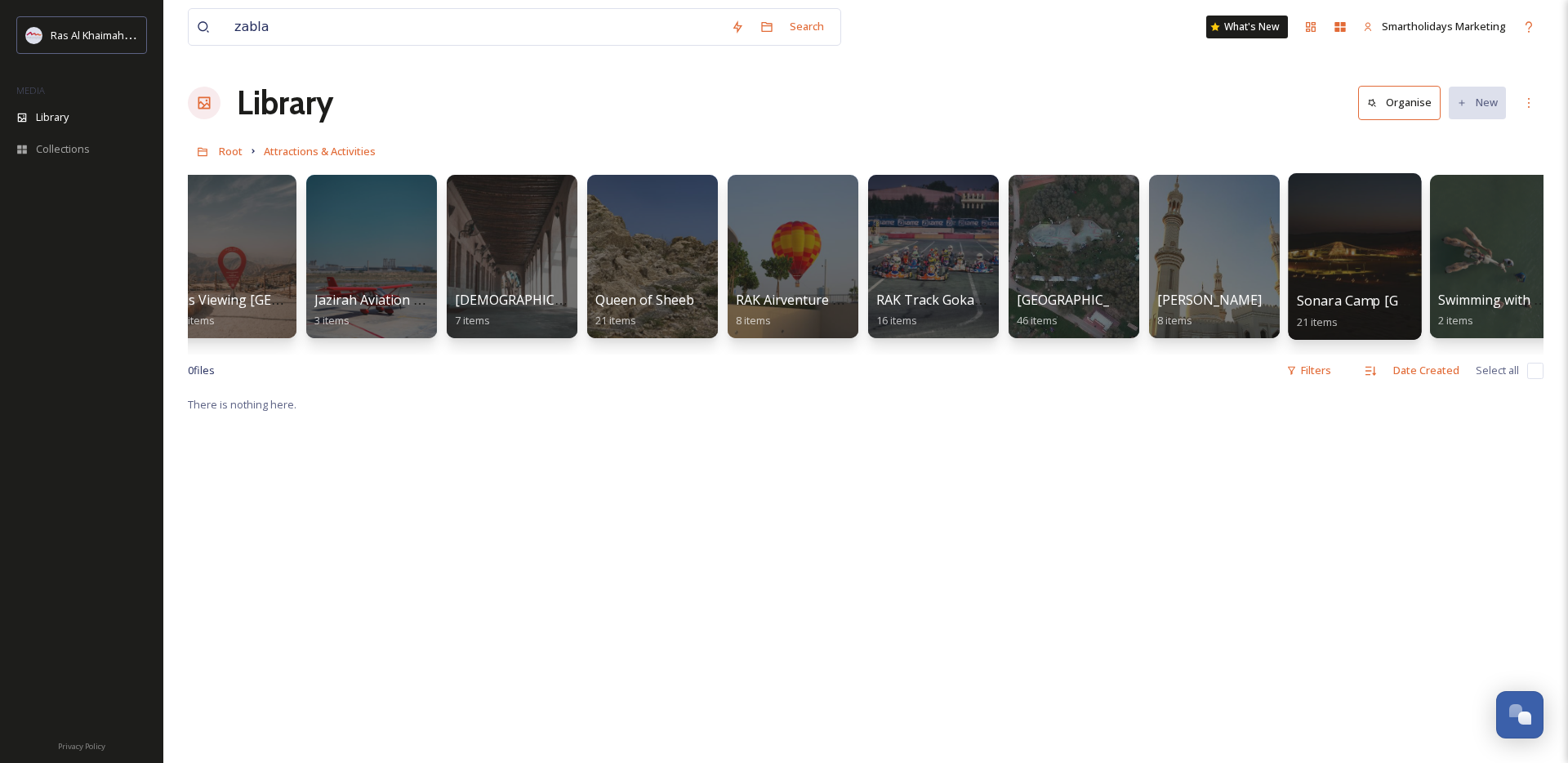
scroll to position [0, 1735]
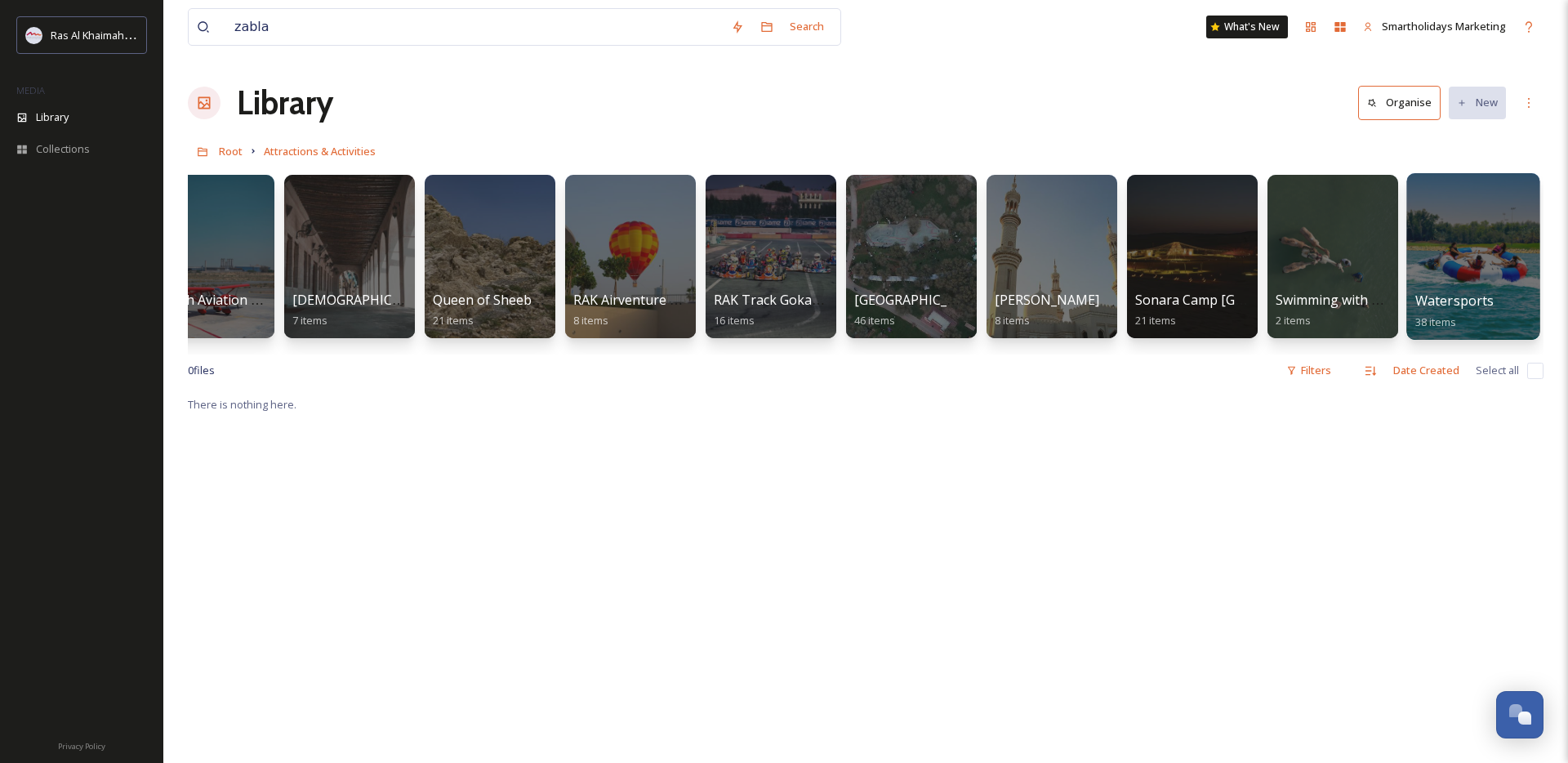
click at [1481, 291] on span "Watersports" at bounding box center [1455, 301] width 79 height 18
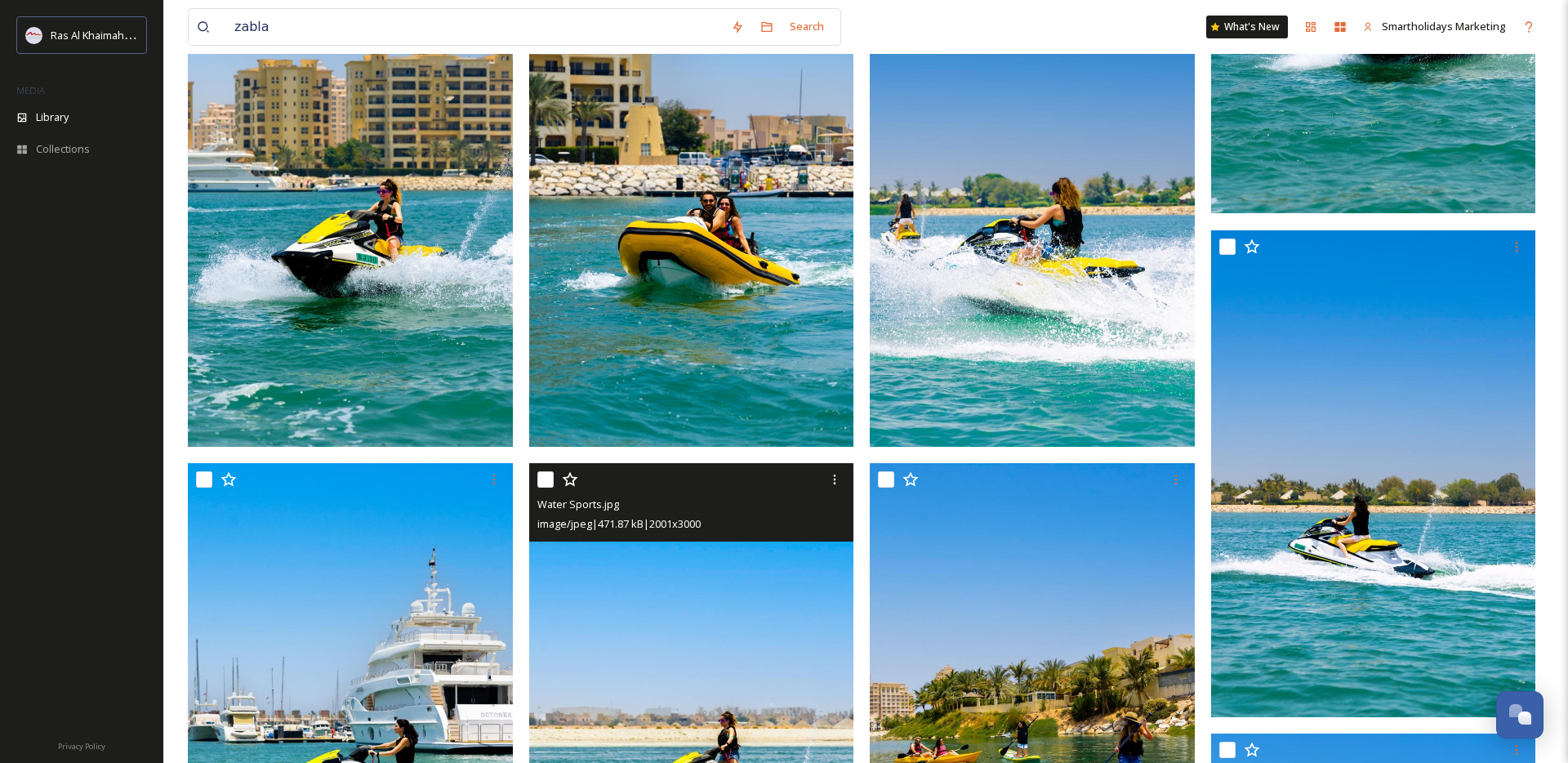
scroll to position [988, 0]
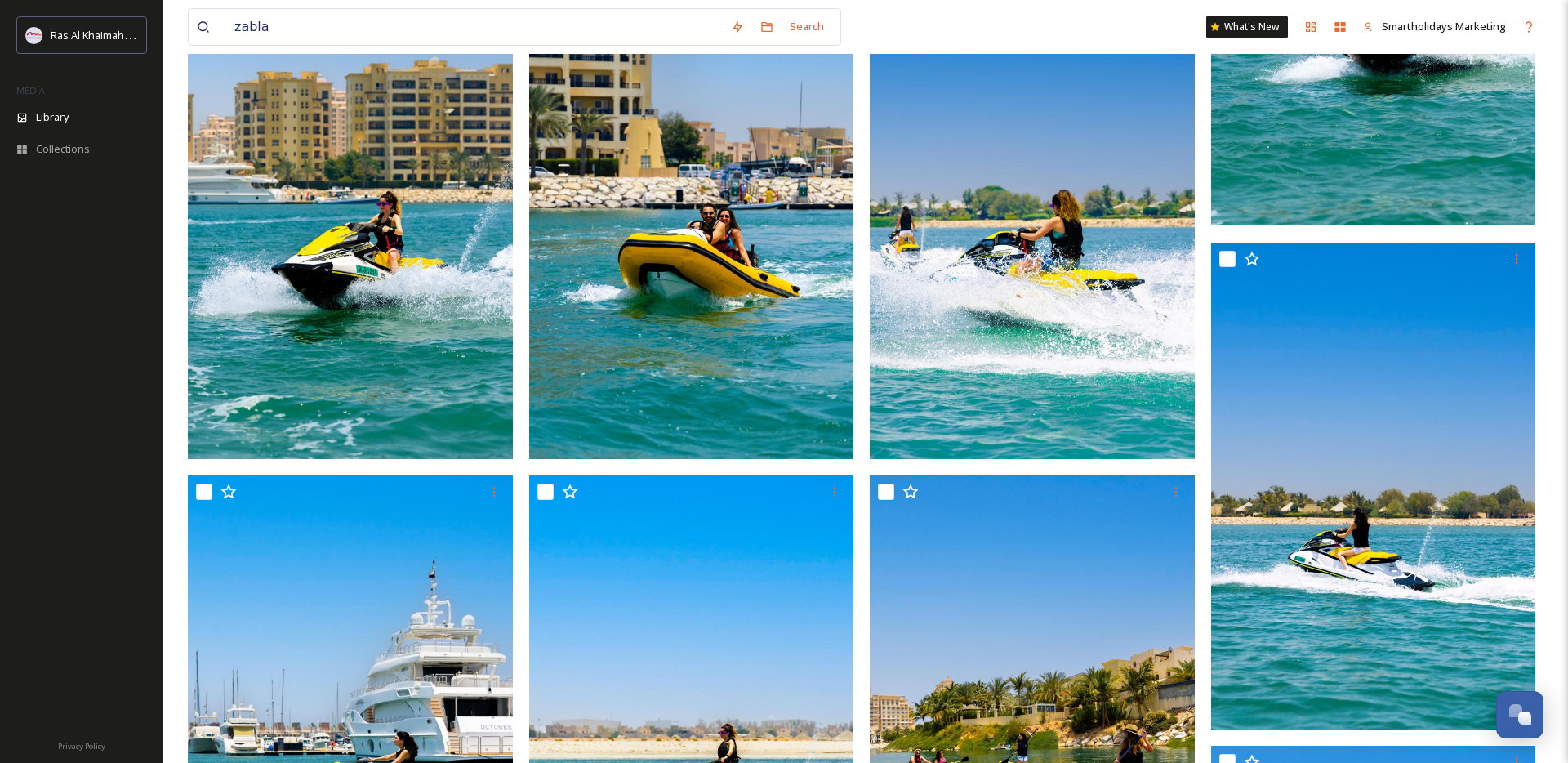
click at [759, 302] on img at bounding box center [692, 215] width 325 height 487
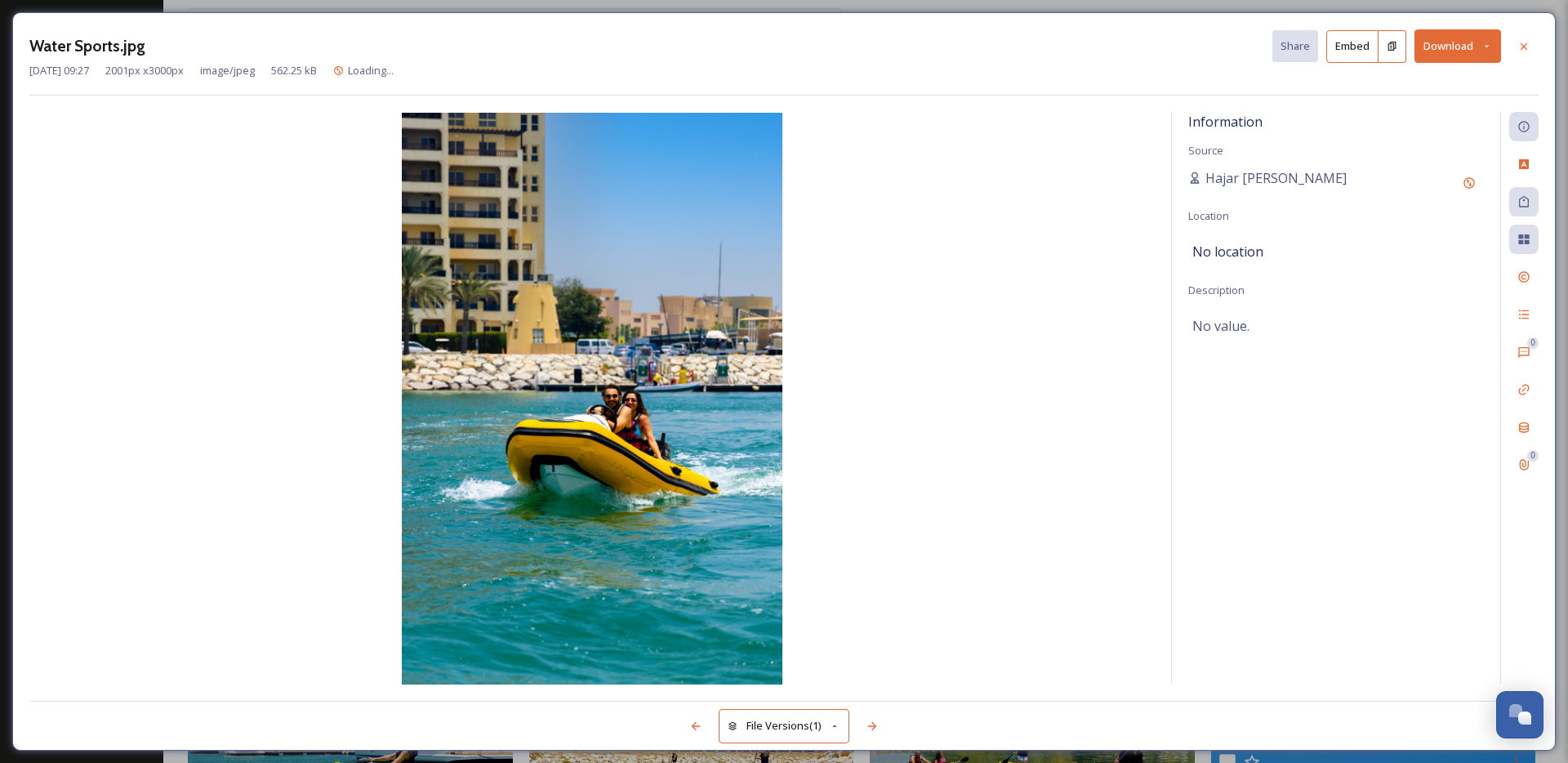
click at [1435, 52] on button "Download" at bounding box center [1457, 46] width 87 height 34
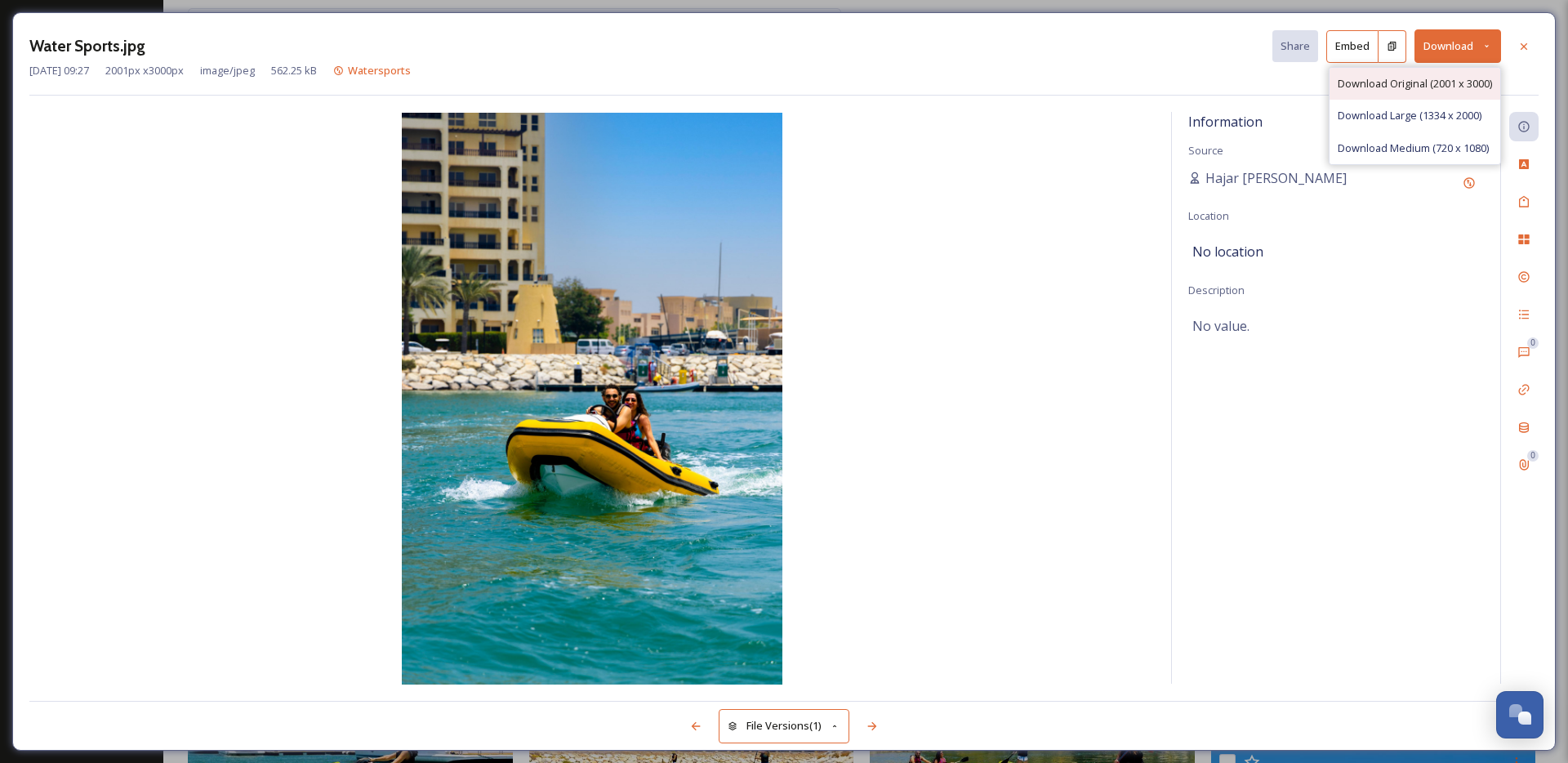
click at [1415, 91] on span "Download Original (2001 x 3000)" at bounding box center [1415, 83] width 154 height 16
click at [1520, 40] on icon at bounding box center [1524, 46] width 13 height 13
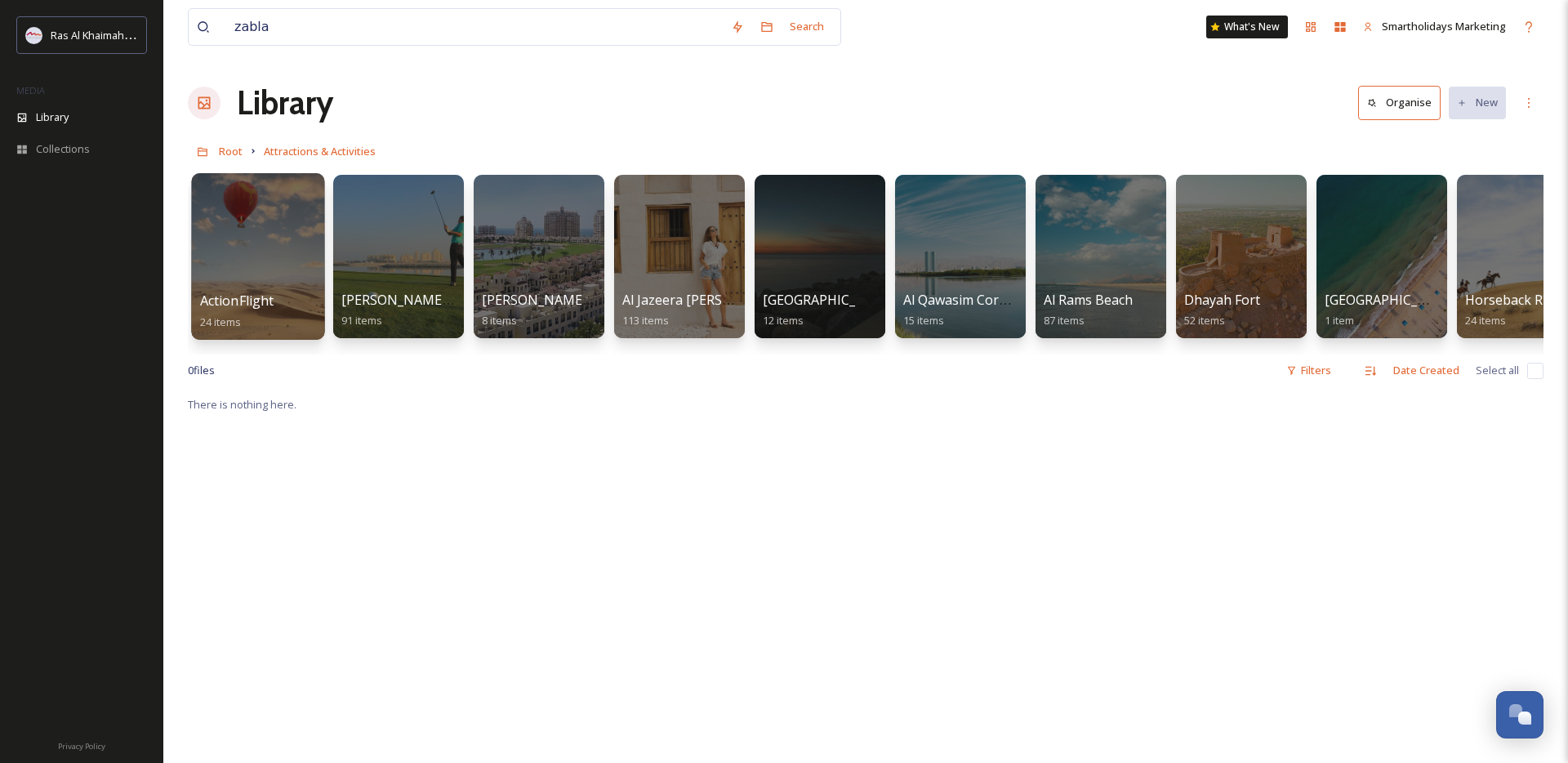
click at [281, 289] on div at bounding box center [257, 257] width 133 height 167
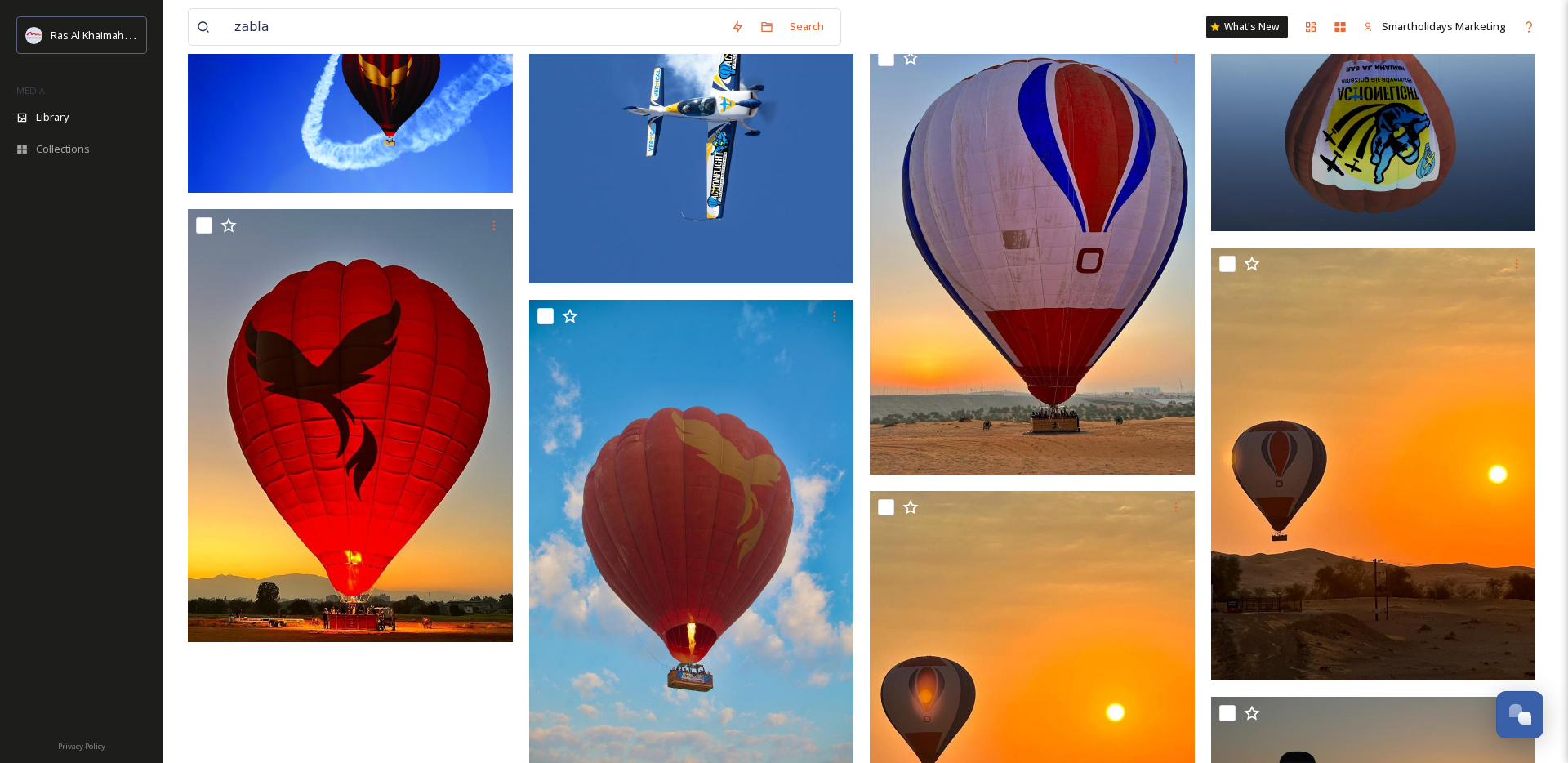
scroll to position [1709, 0]
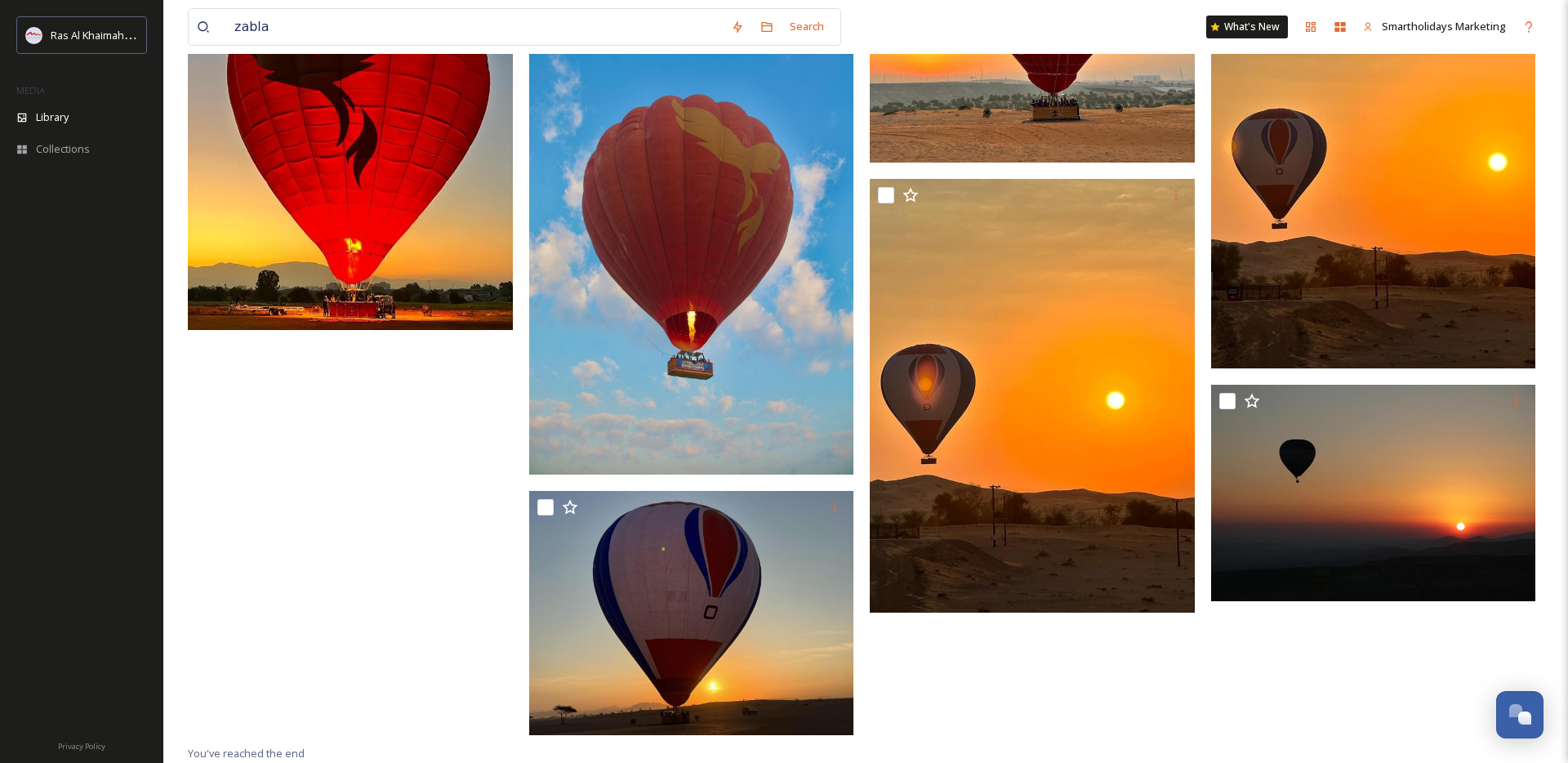
click at [92, 379] on div at bounding box center [82, 458] width 163 height 538
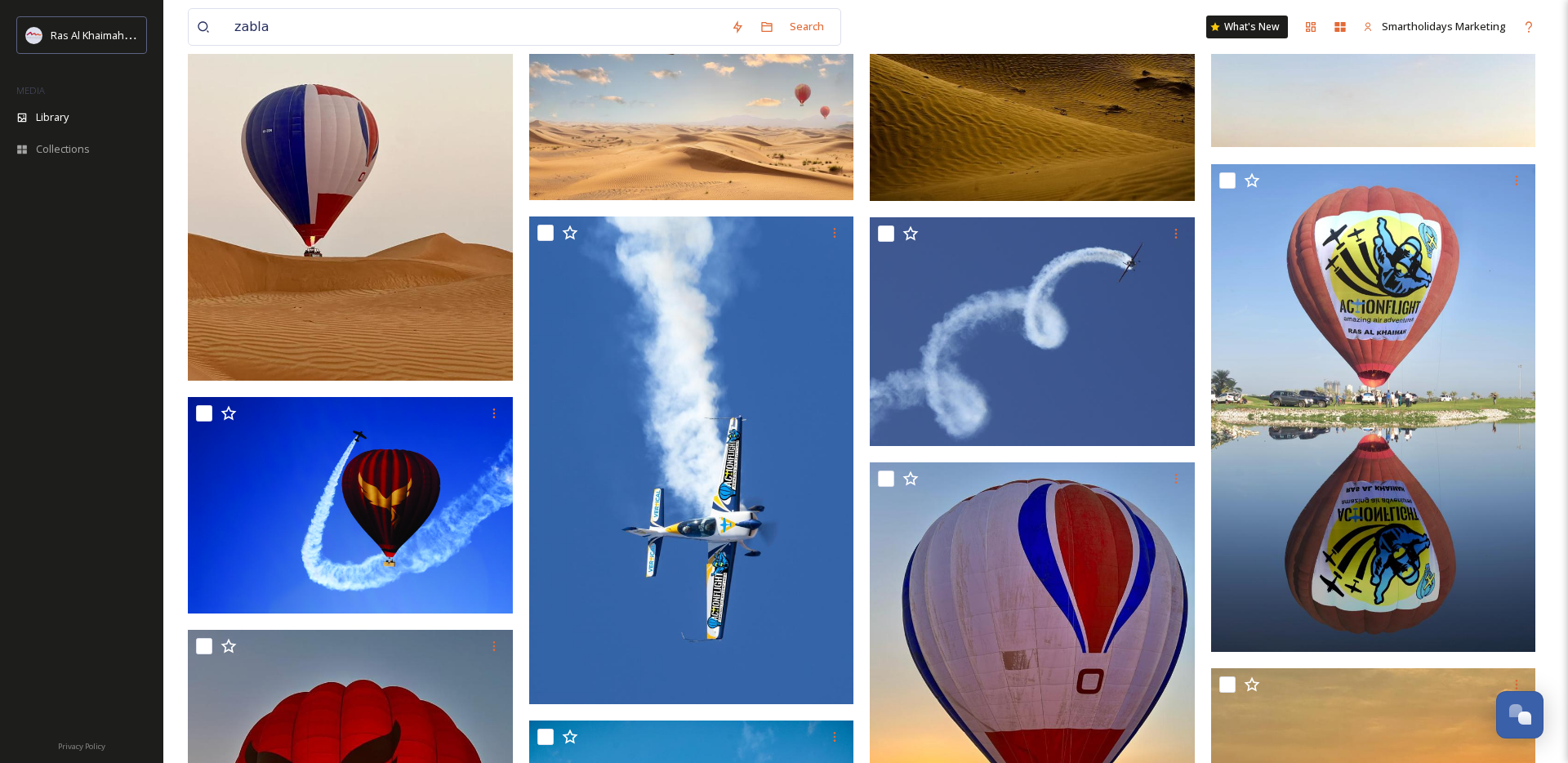
scroll to position [0, 0]
